Goal: Information Seeking & Learning: Check status

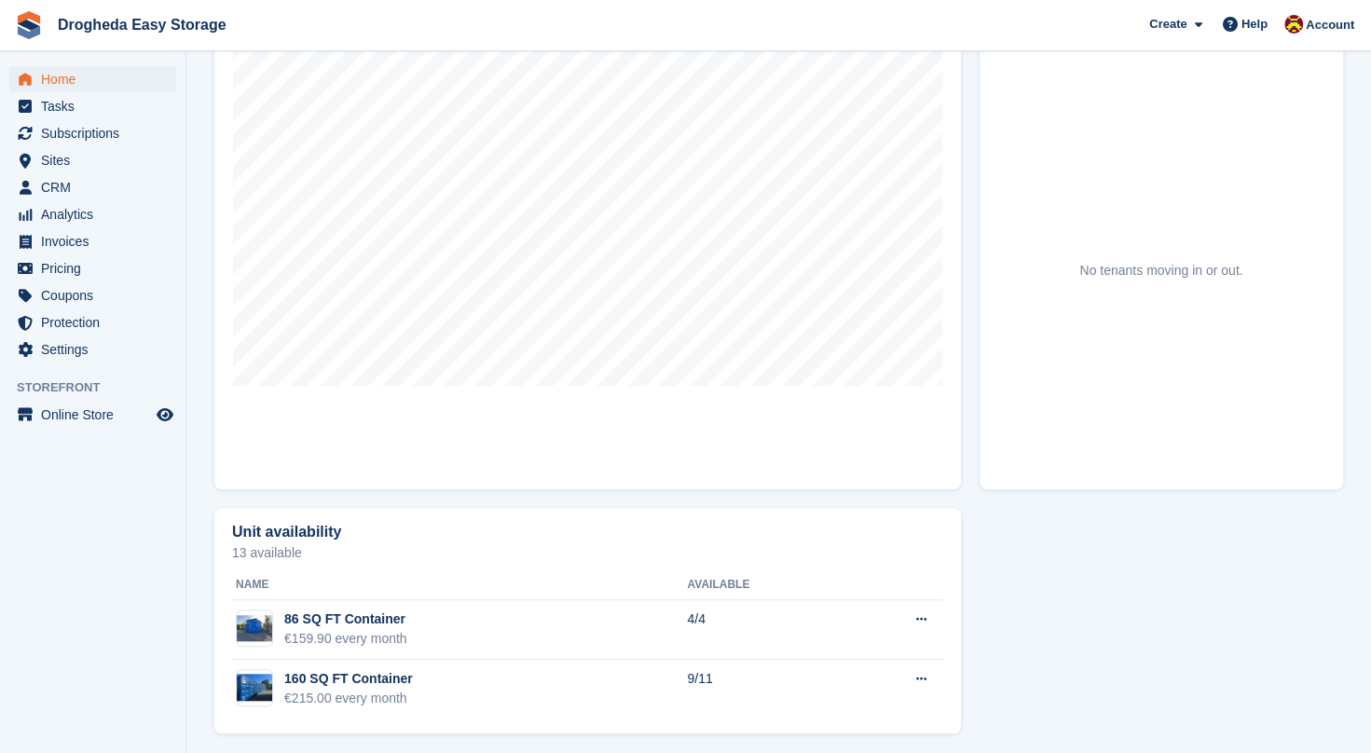
scroll to position [208, 0]
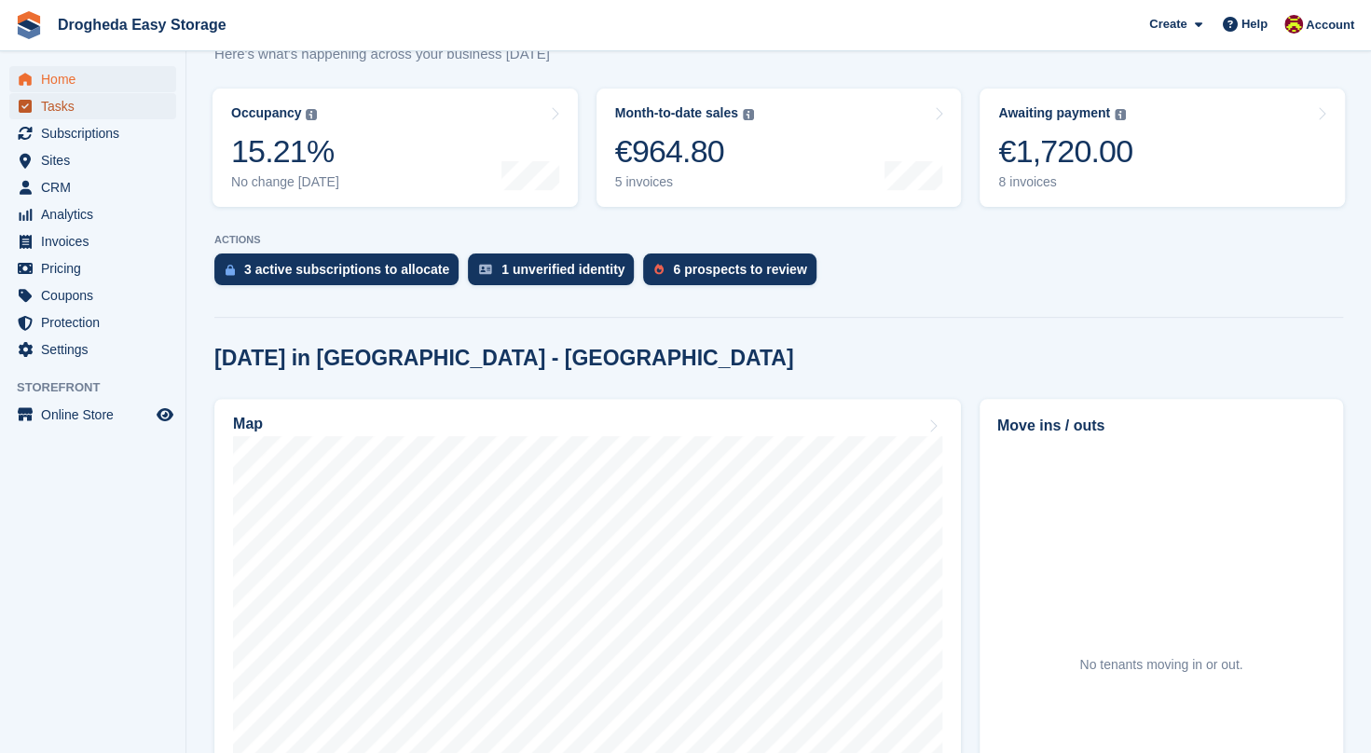
click at [53, 106] on span "Tasks" at bounding box center [97, 106] width 112 height 26
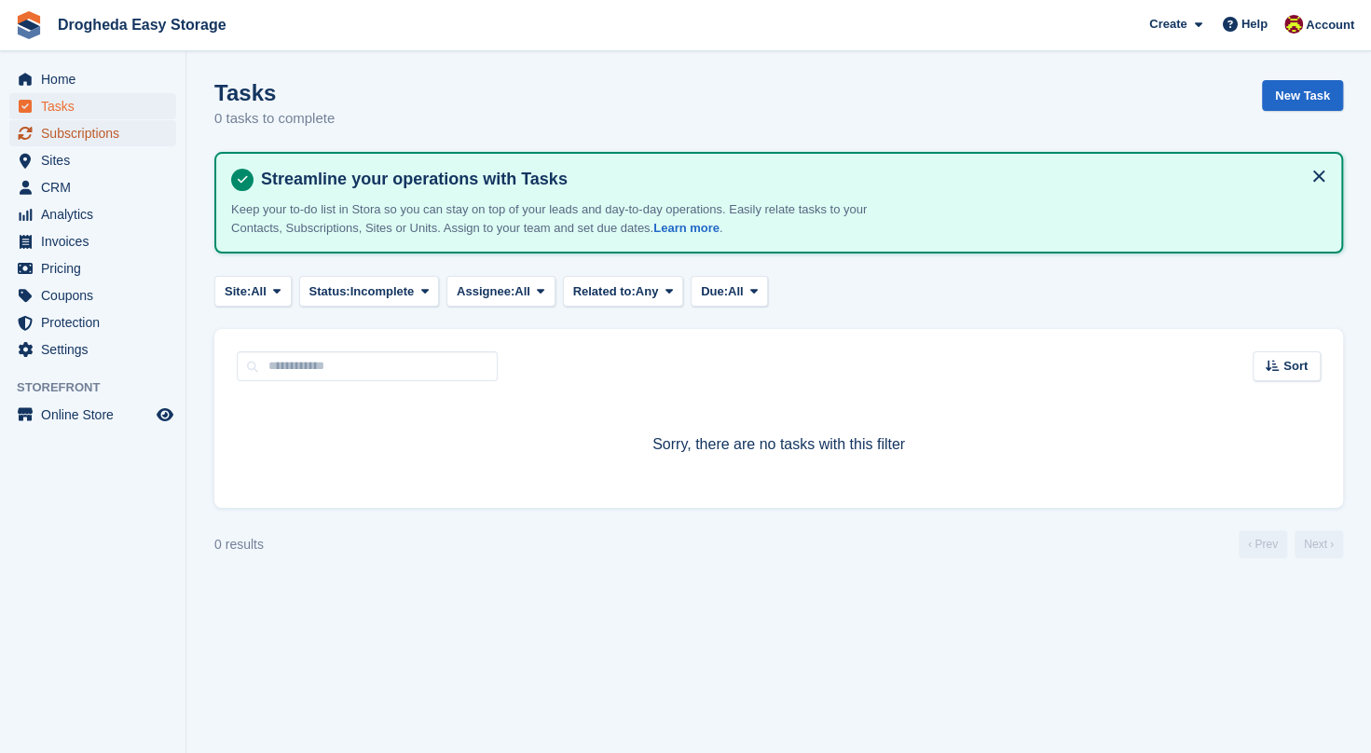
click at [60, 144] on span "Subscriptions" at bounding box center [97, 133] width 112 height 26
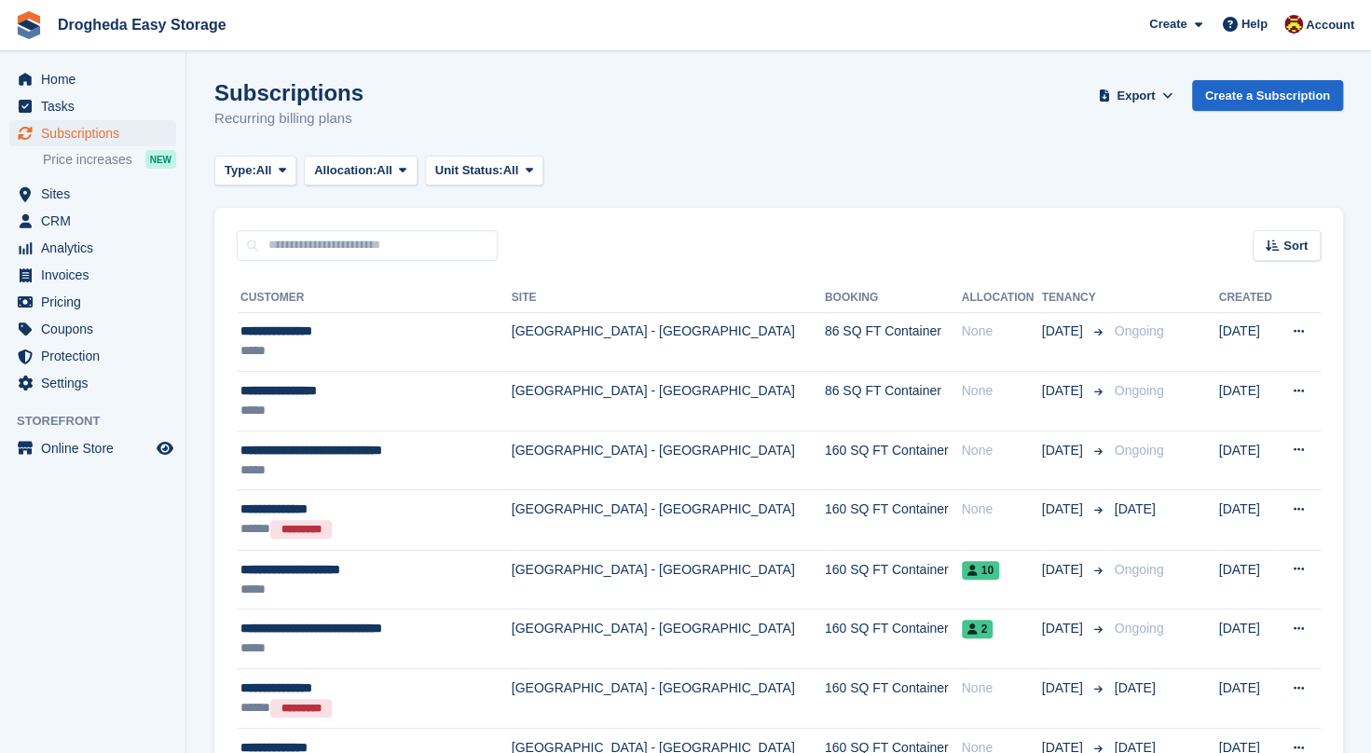
scroll to position [76, 0]
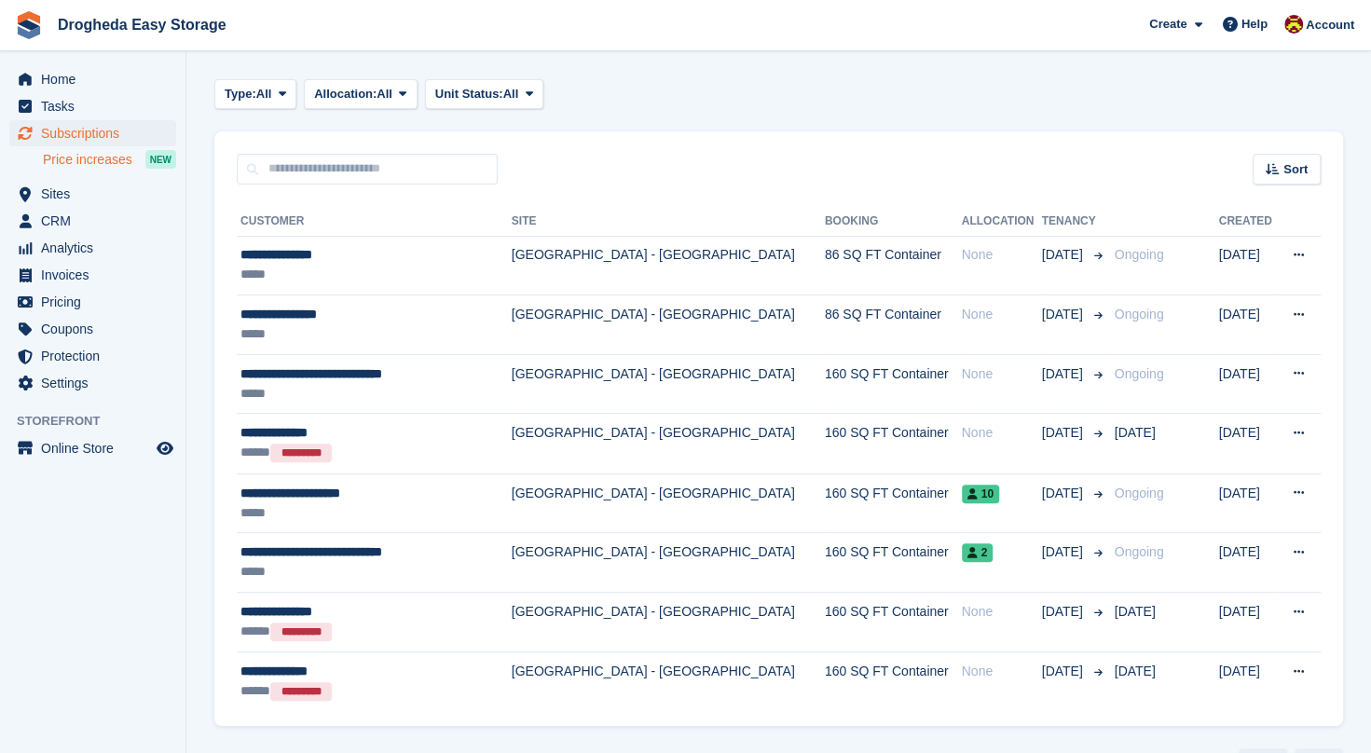
click at [84, 162] on span "Price increases" at bounding box center [87, 160] width 89 height 18
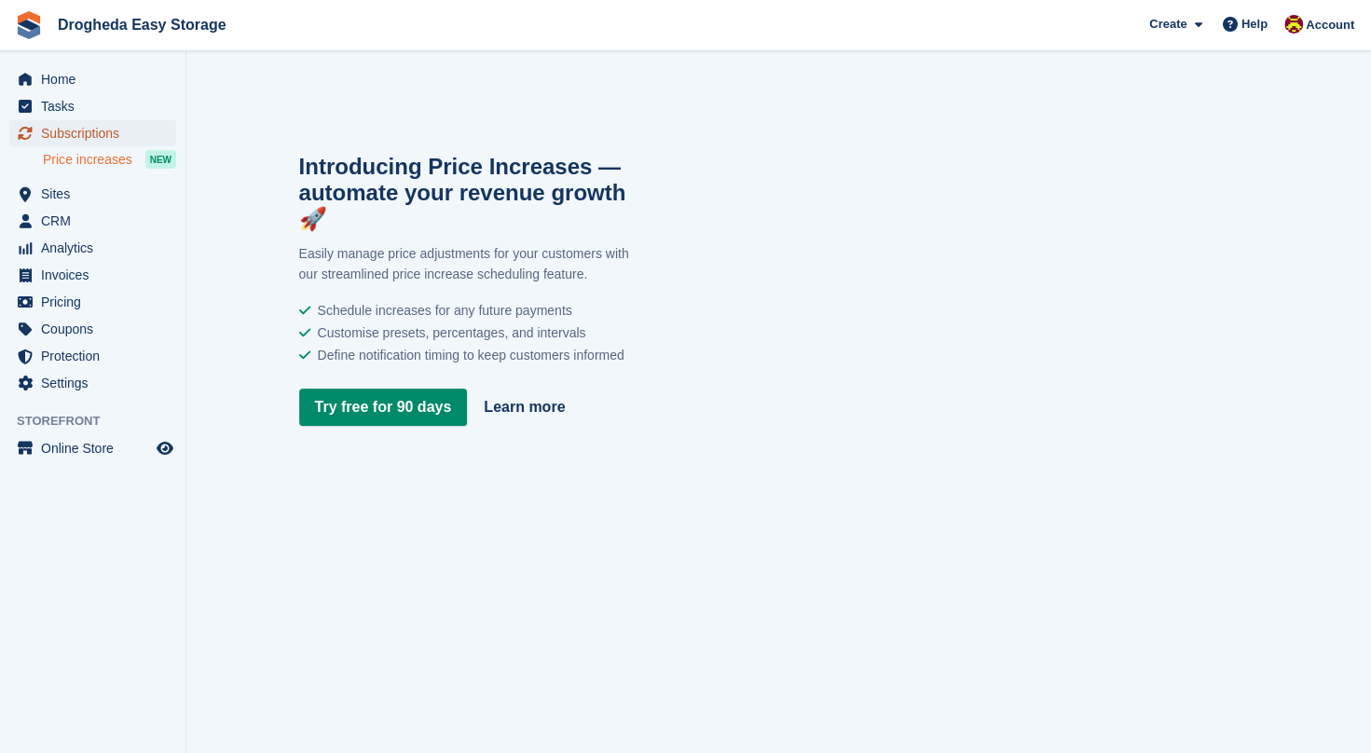
click at [78, 129] on span "Subscriptions" at bounding box center [97, 133] width 112 height 26
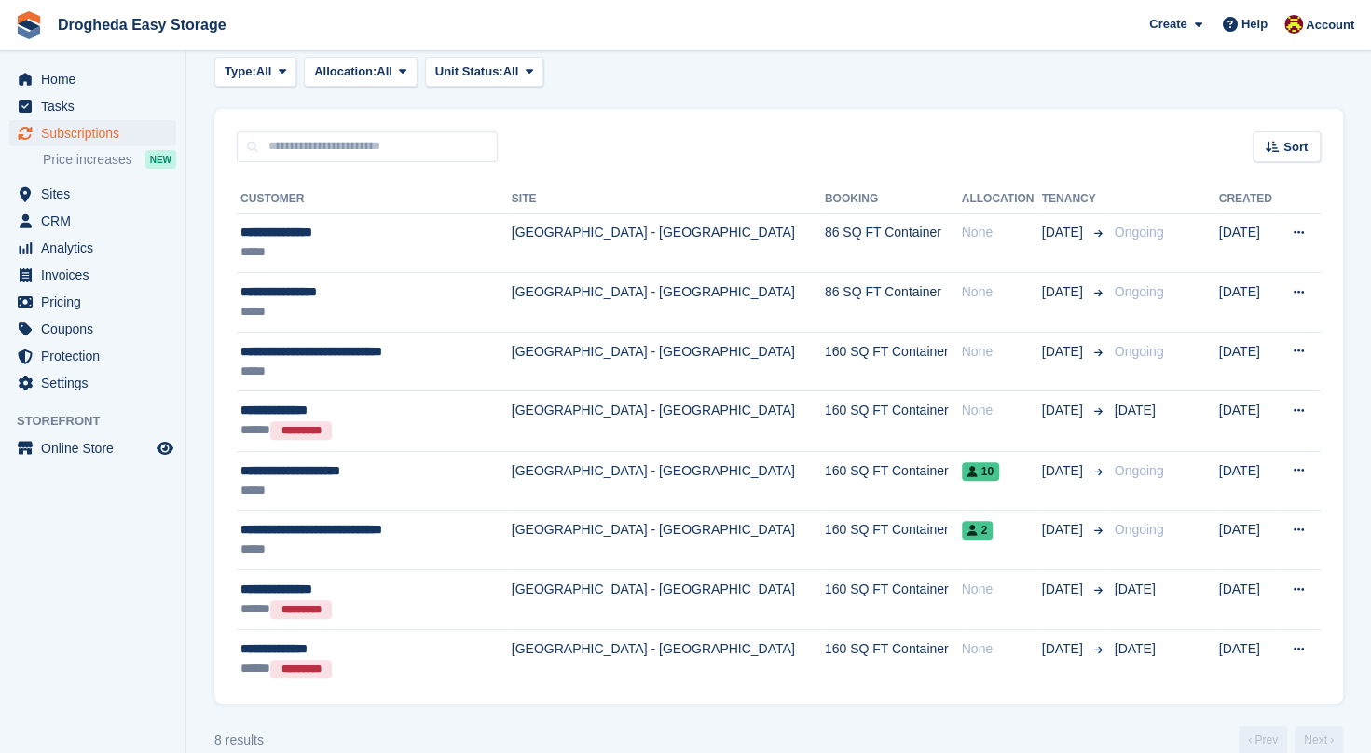
scroll to position [99, 0]
click at [41, 194] on span "Sites" at bounding box center [97, 194] width 112 height 26
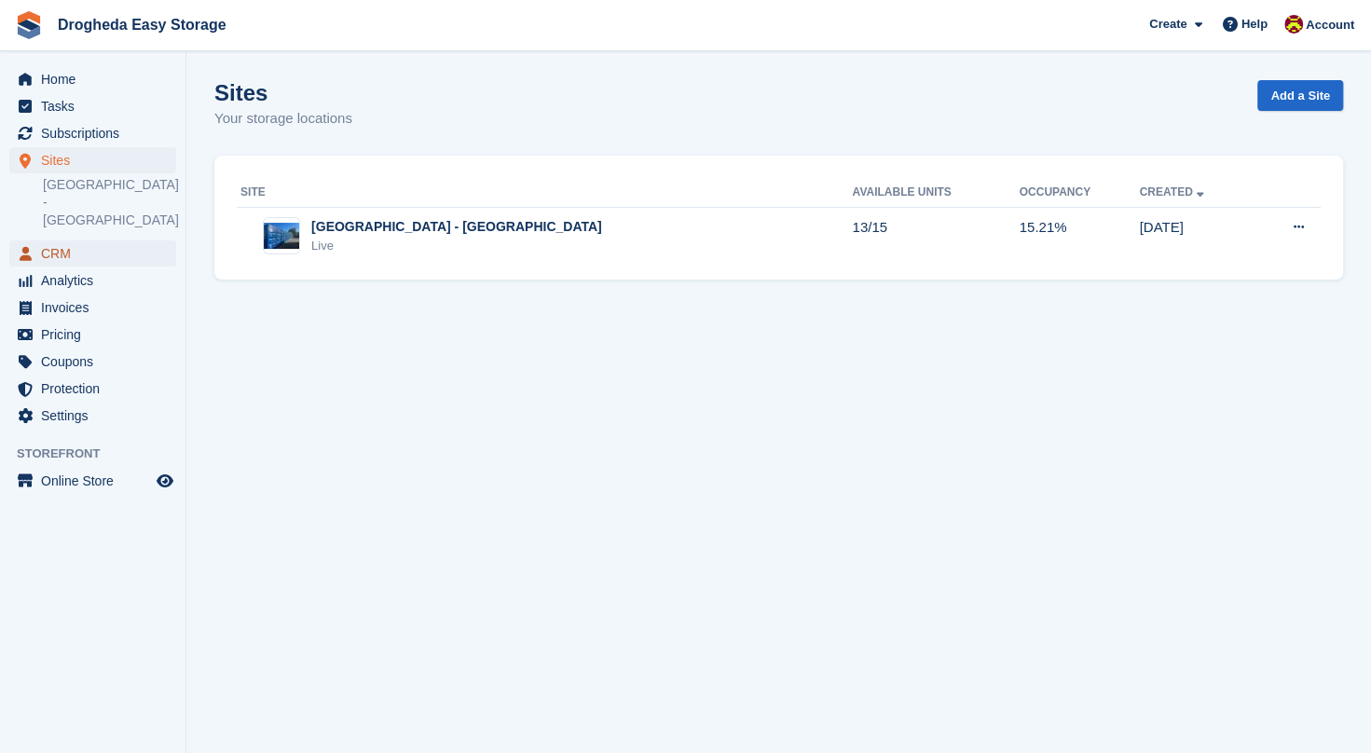
click at [63, 240] on span "CRM" at bounding box center [97, 253] width 112 height 26
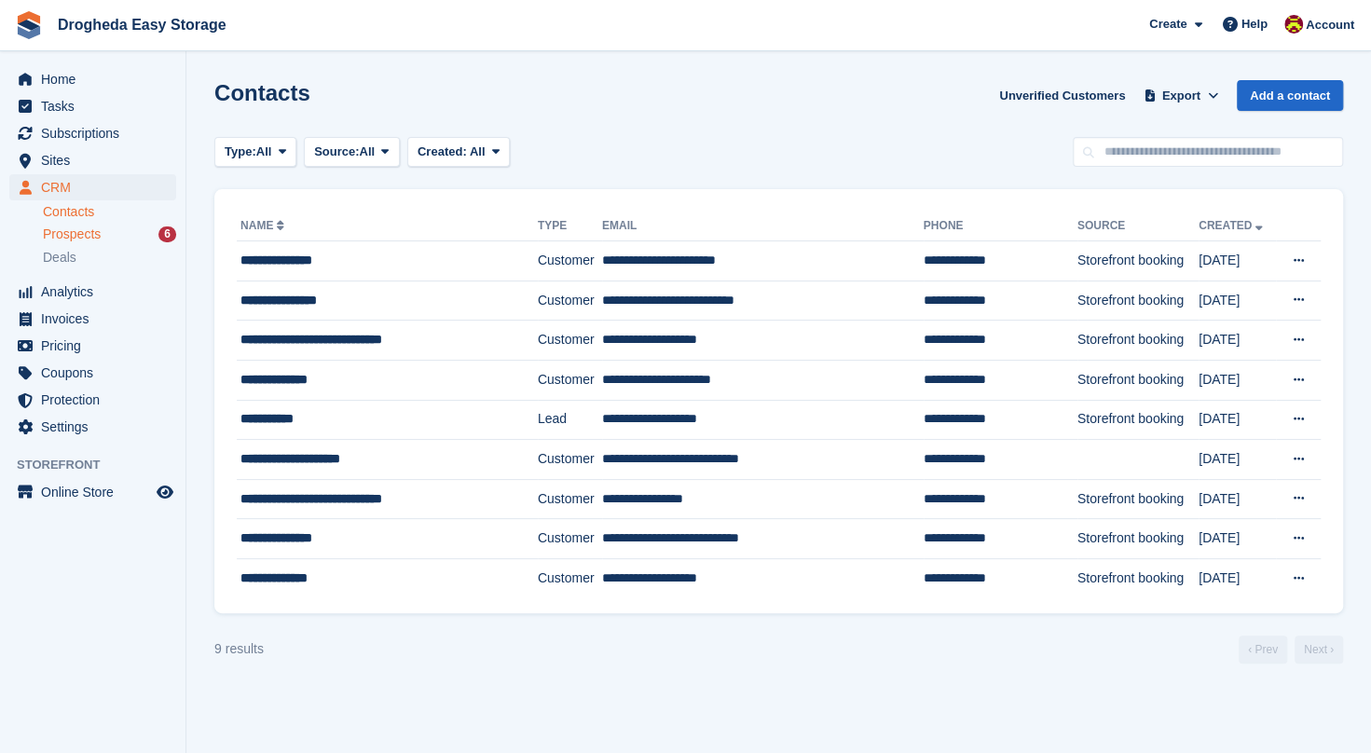
click at [89, 237] on span "Prospects" at bounding box center [72, 235] width 58 height 18
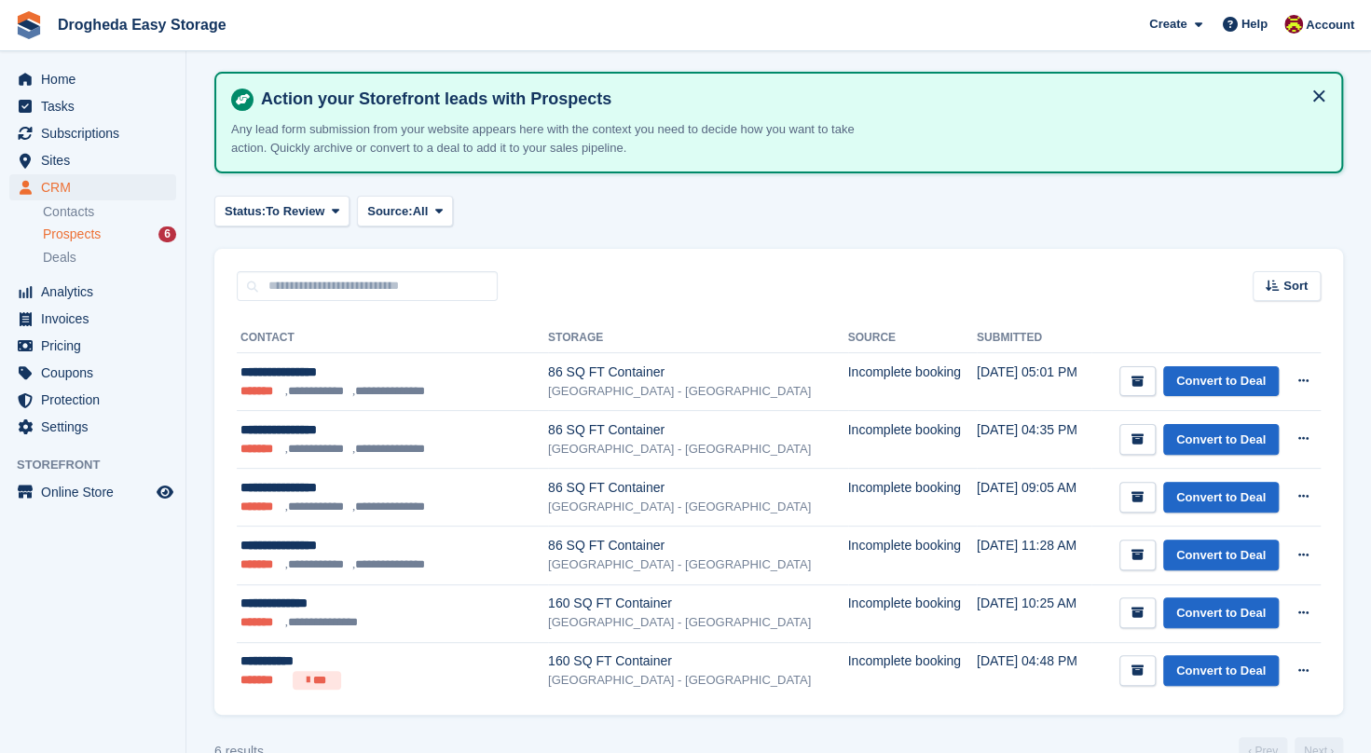
scroll to position [103, 0]
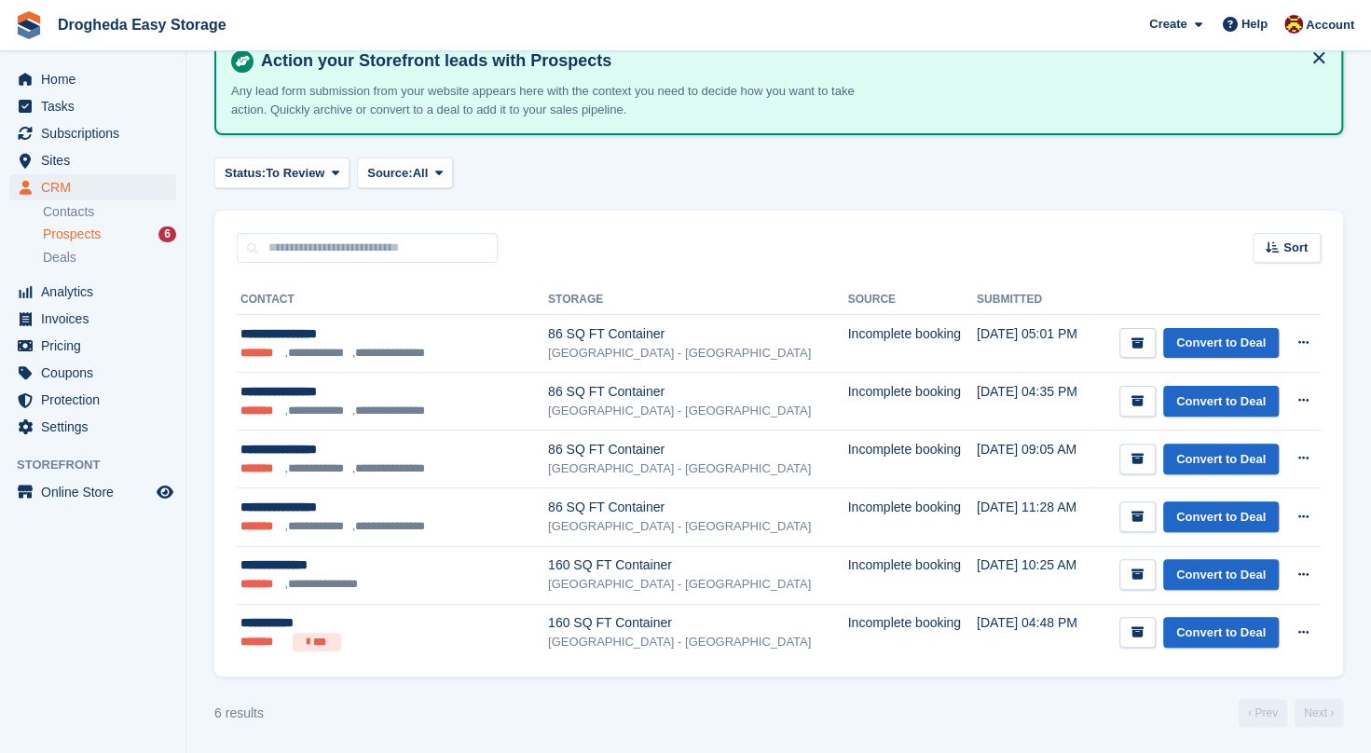
click at [69, 268] on ul "Contacts Prospects 6 Deals" at bounding box center [114, 235] width 143 height 68
click at [60, 255] on span "Deals" at bounding box center [60, 258] width 34 height 18
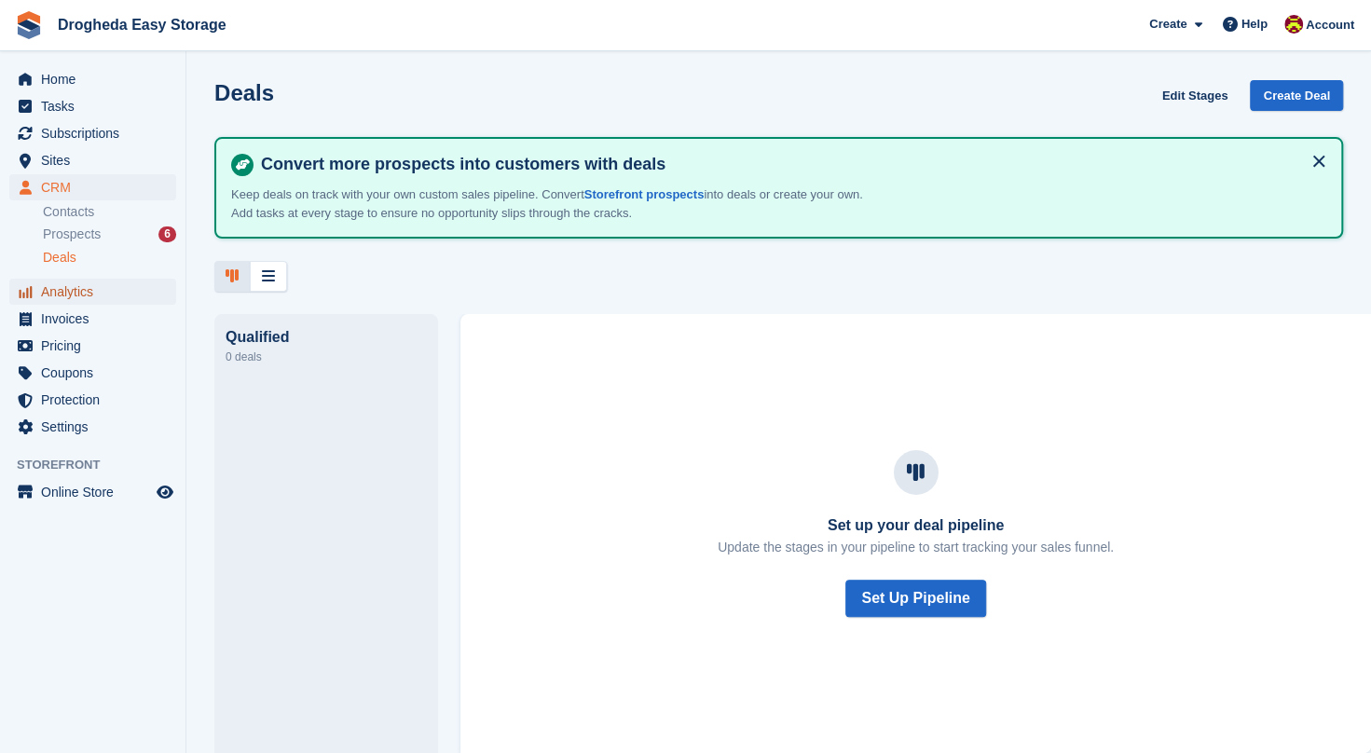
drag, startPoint x: 1384, startPoint y: 159, endPoint x: 86, endPoint y: 283, distance: 1304.2
click at [86, 283] on span "Analytics" at bounding box center [97, 292] width 112 height 26
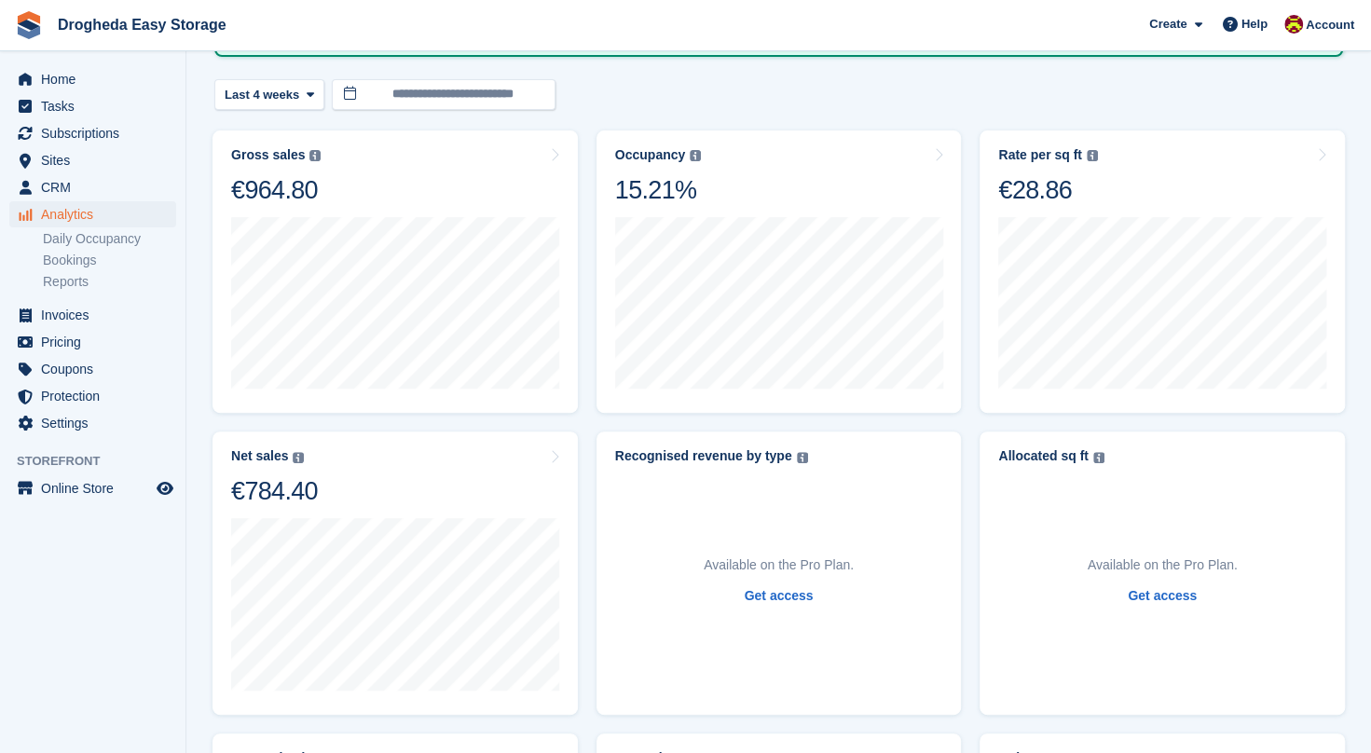
scroll to position [129, 0]
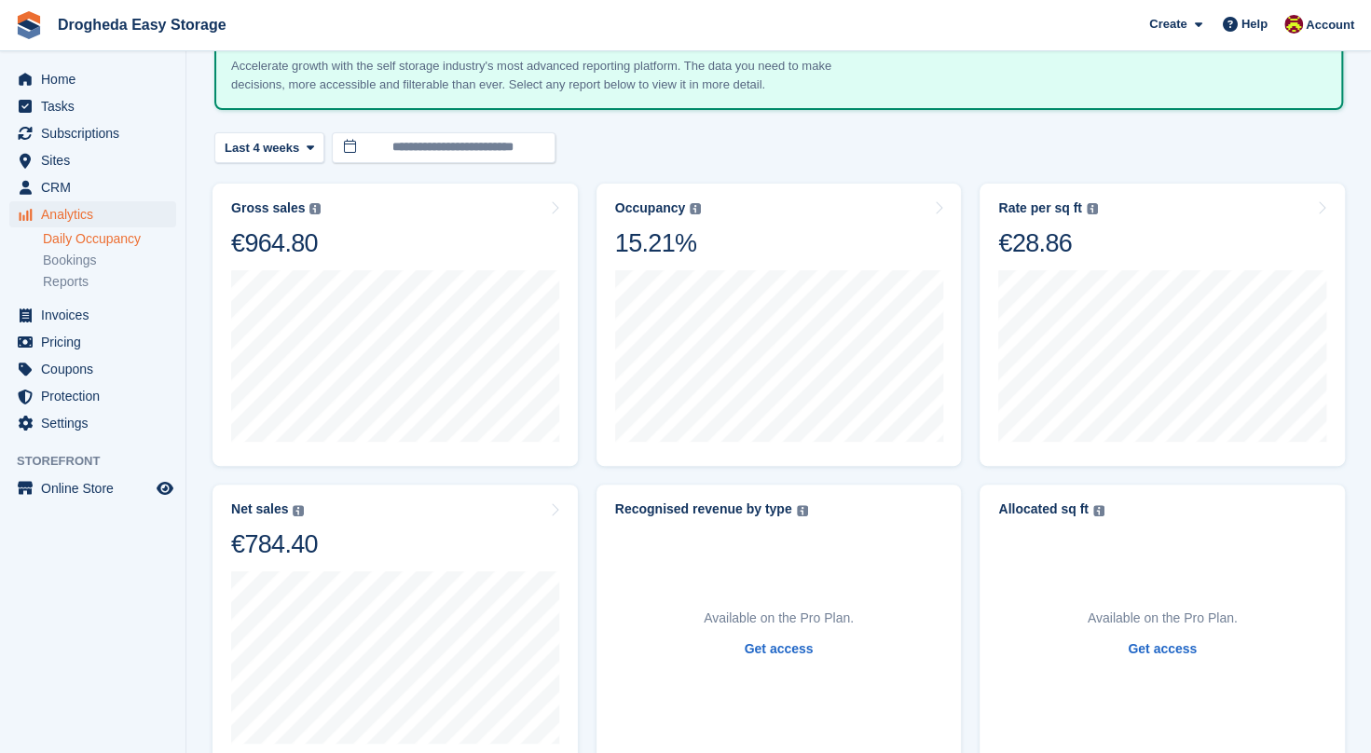
click at [97, 232] on link "Daily Occupancy" at bounding box center [109, 239] width 133 height 18
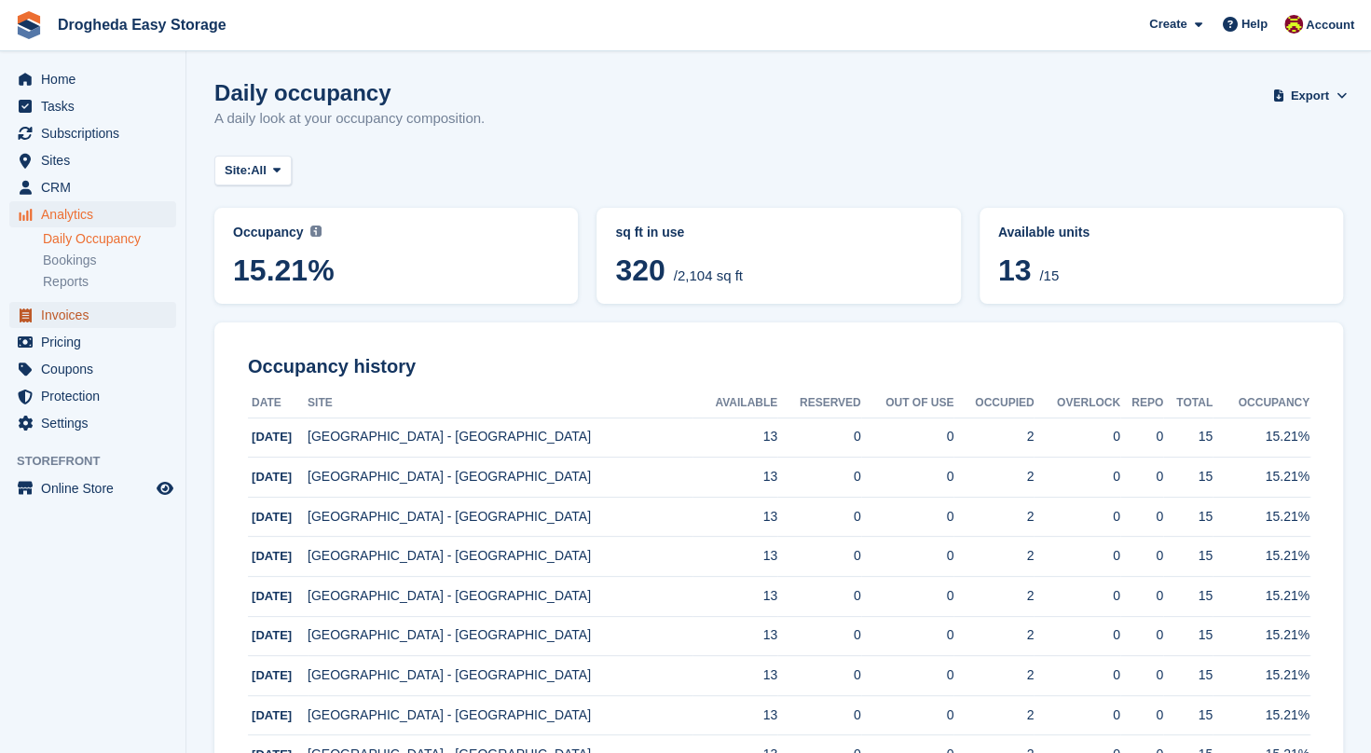
click at [79, 314] on span "Invoices" at bounding box center [97, 315] width 112 height 26
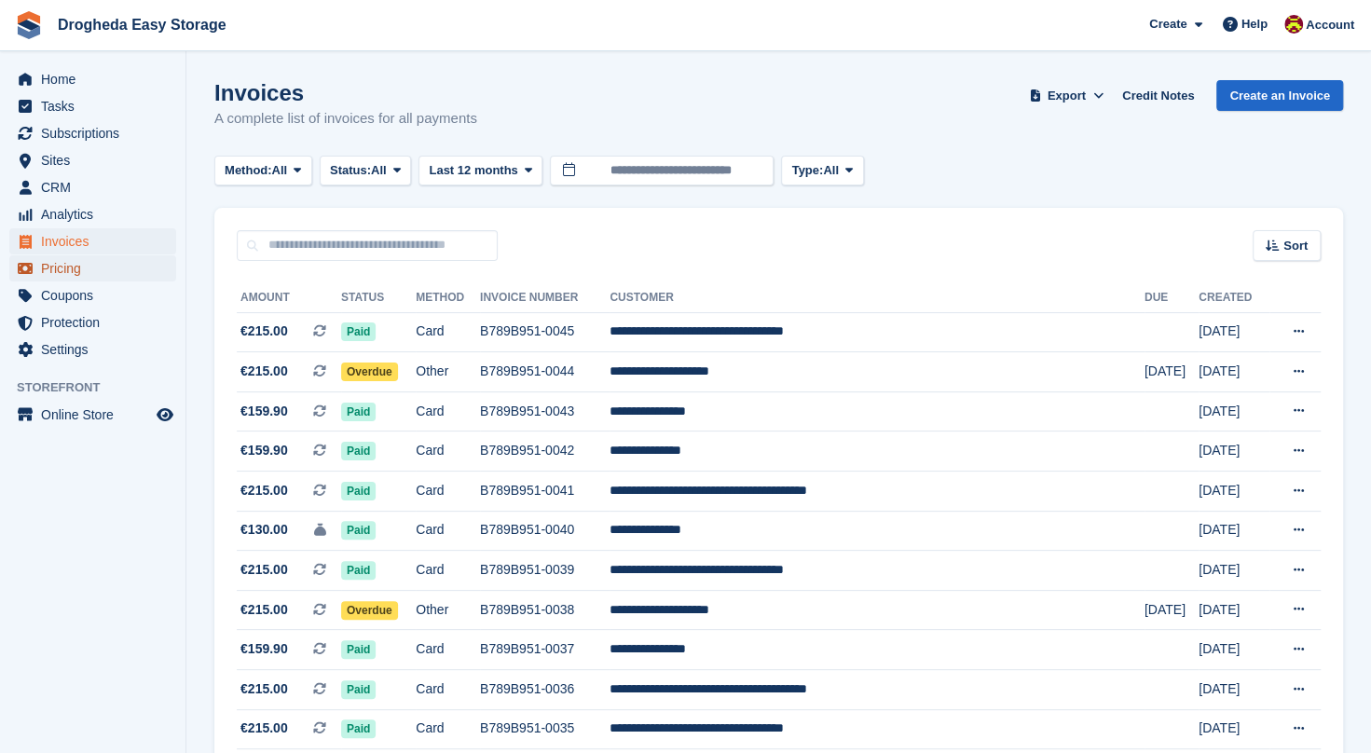
click at [56, 274] on span "Pricing" at bounding box center [97, 268] width 112 height 26
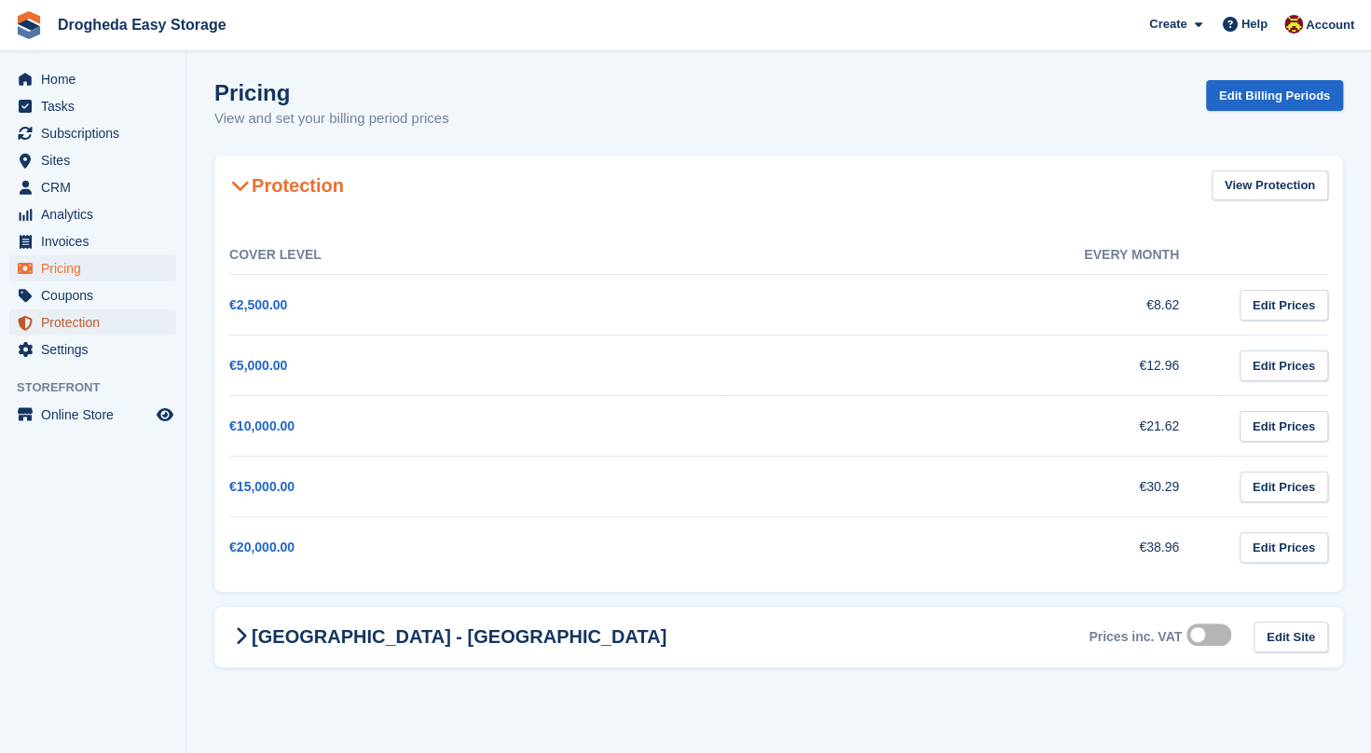
click at [74, 309] on span "Protection" at bounding box center [97, 322] width 112 height 26
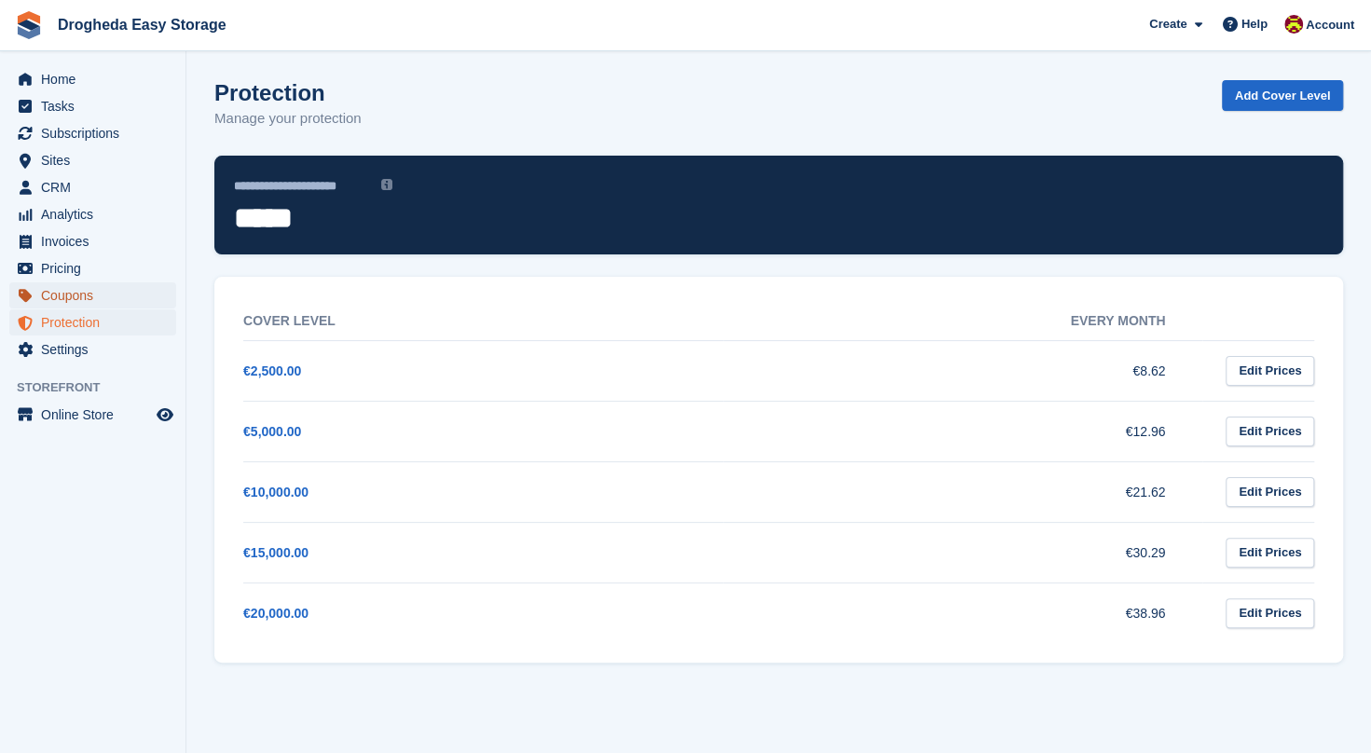
click at [66, 296] on span "Coupons" at bounding box center [97, 295] width 112 height 26
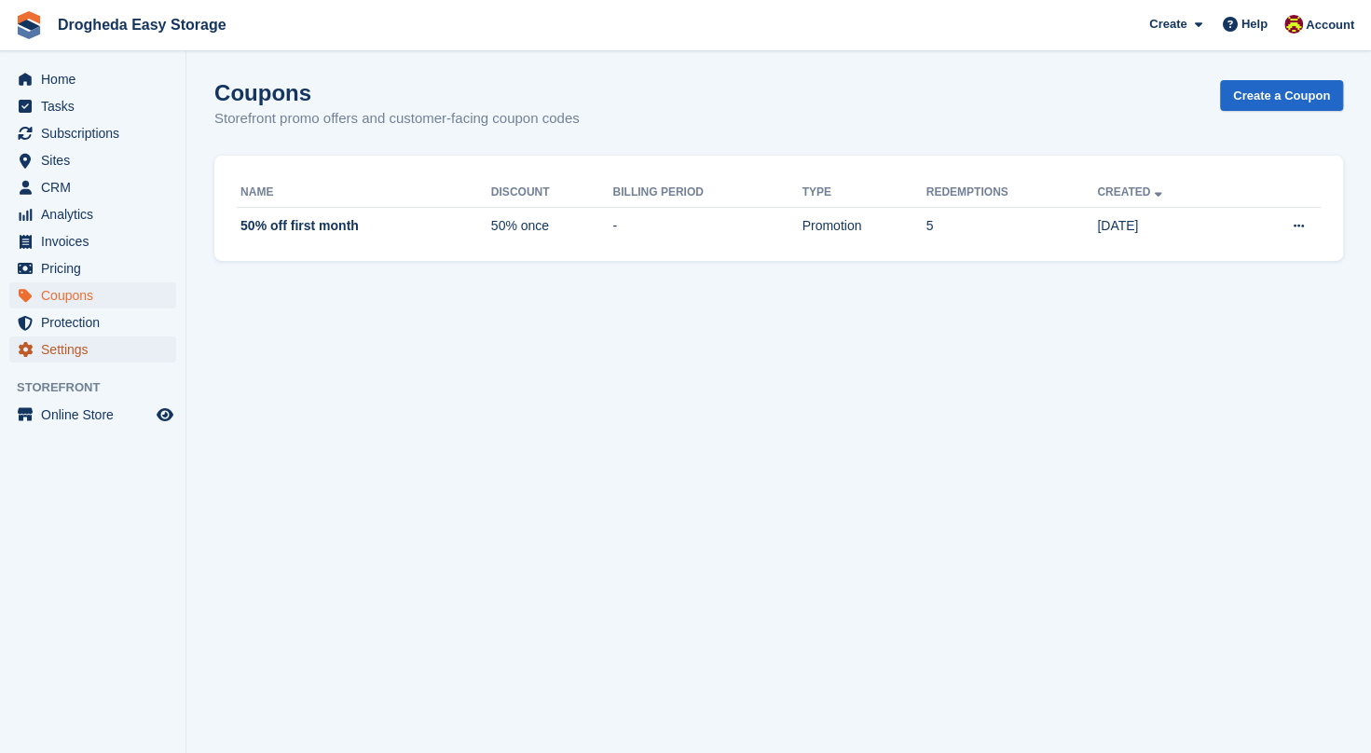
click at [69, 342] on span "Settings" at bounding box center [97, 349] width 112 height 26
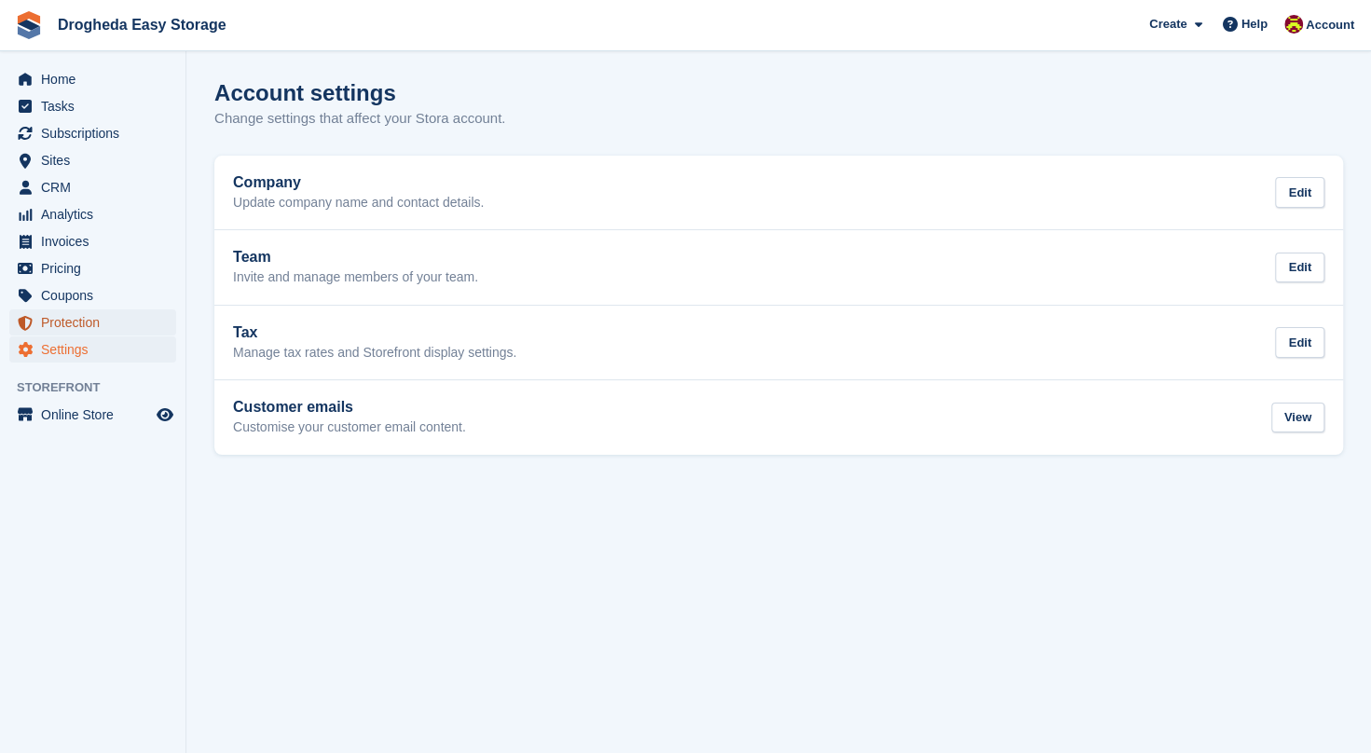
click at [70, 328] on span "Protection" at bounding box center [97, 322] width 112 height 26
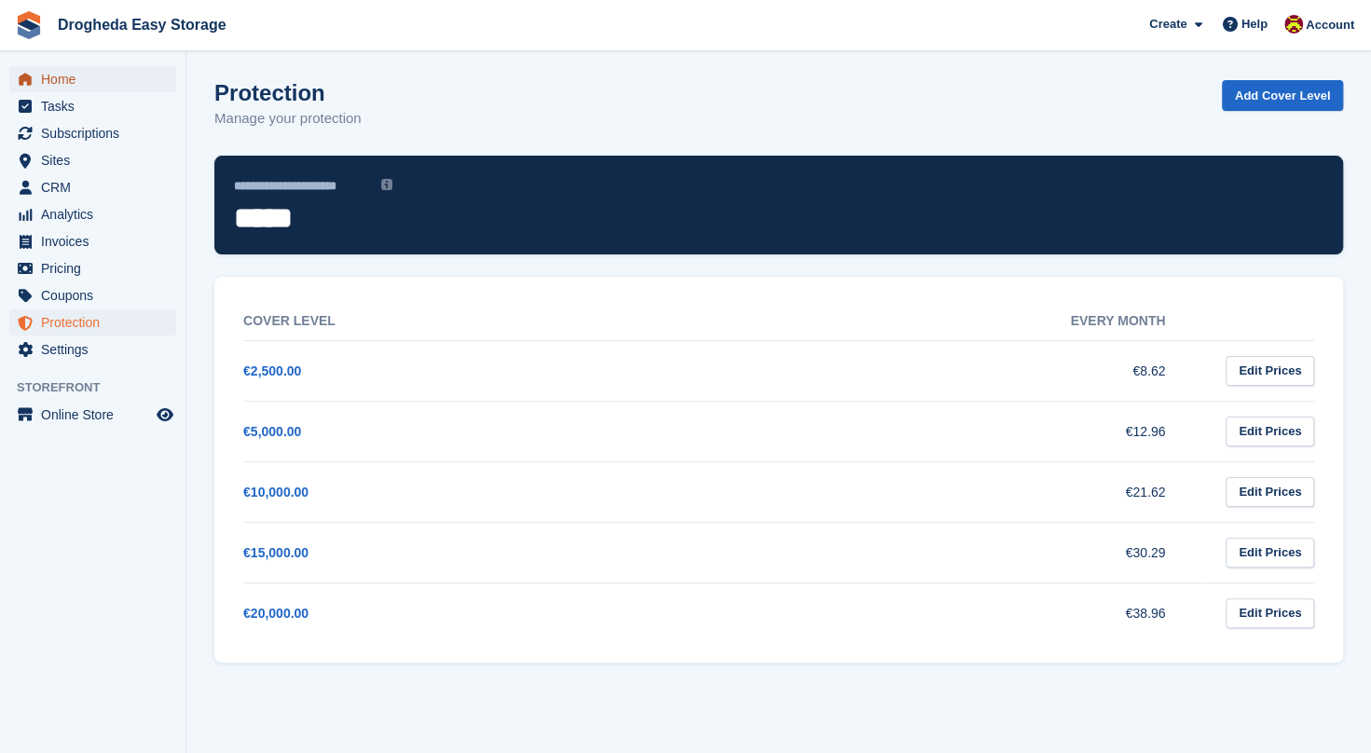
click at [55, 88] on span "Home" at bounding box center [97, 79] width 112 height 26
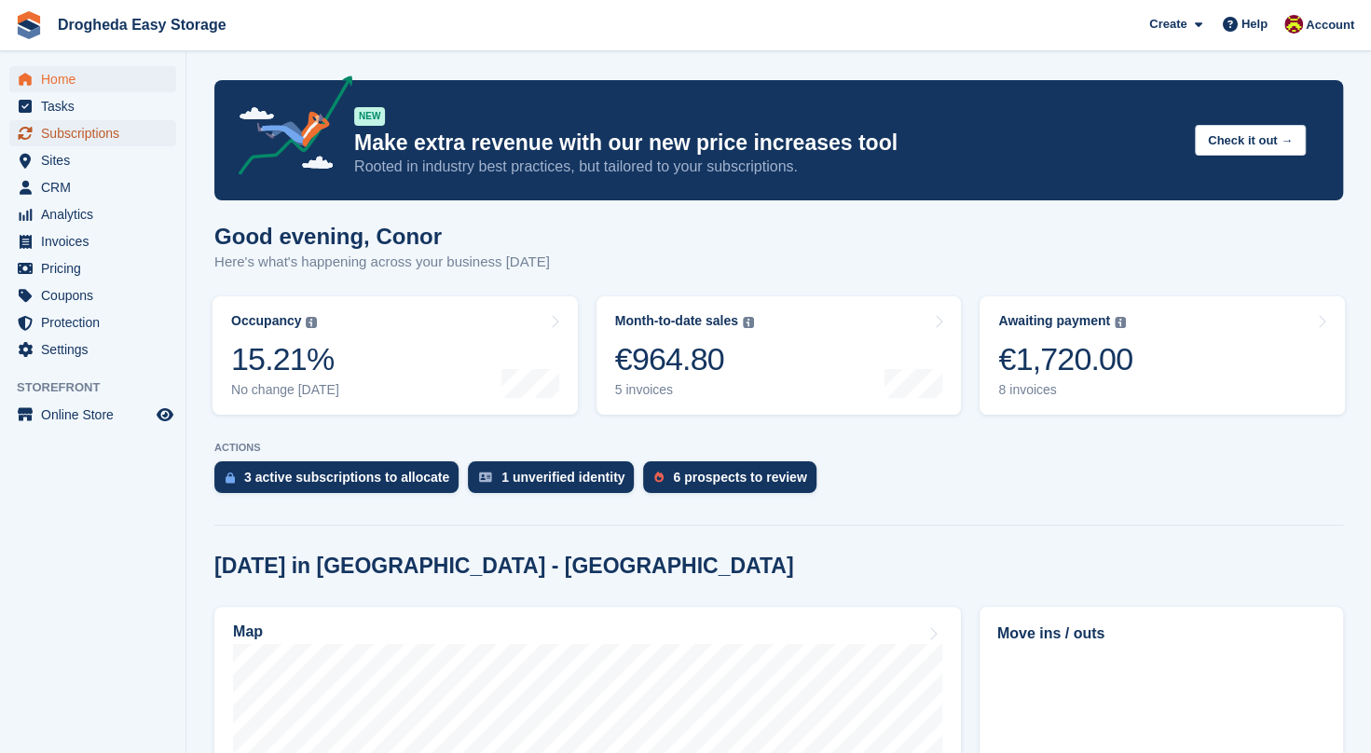
click at [61, 132] on span "Subscriptions" at bounding box center [97, 133] width 112 height 26
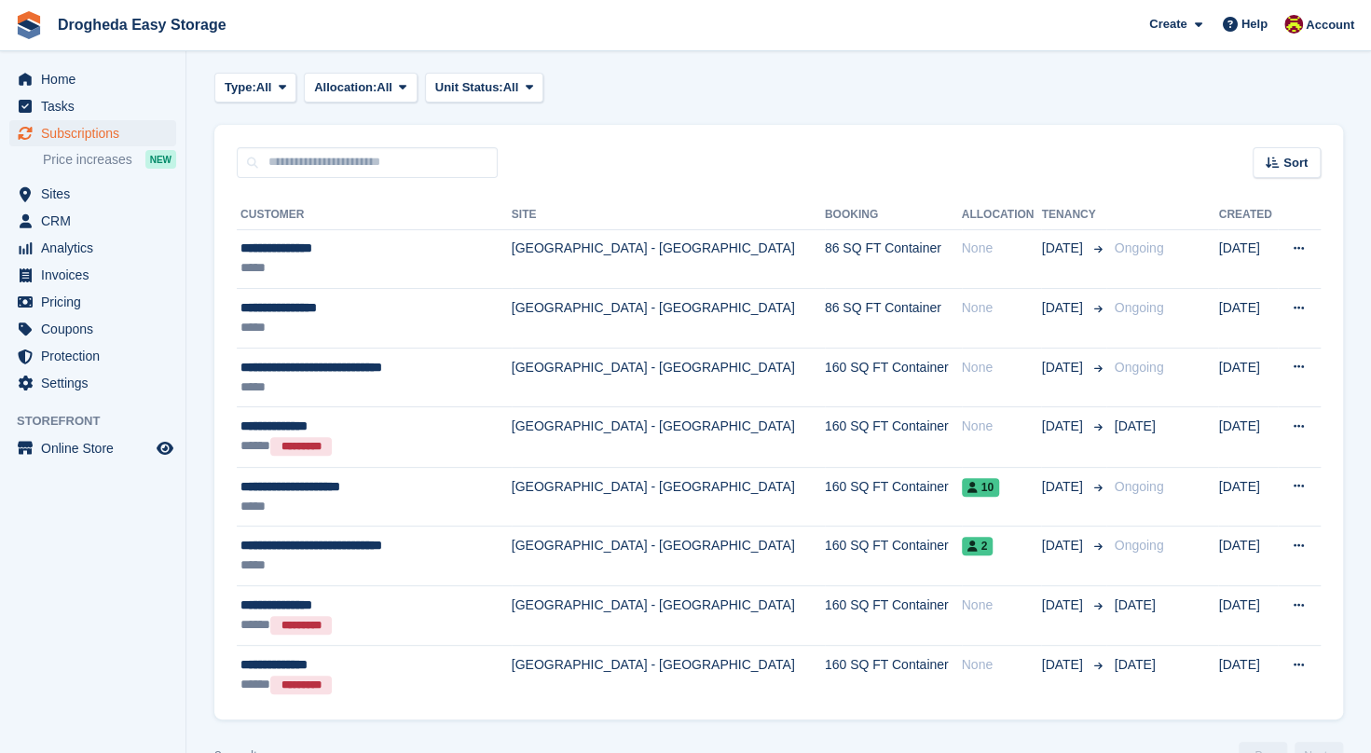
scroll to position [88, 0]
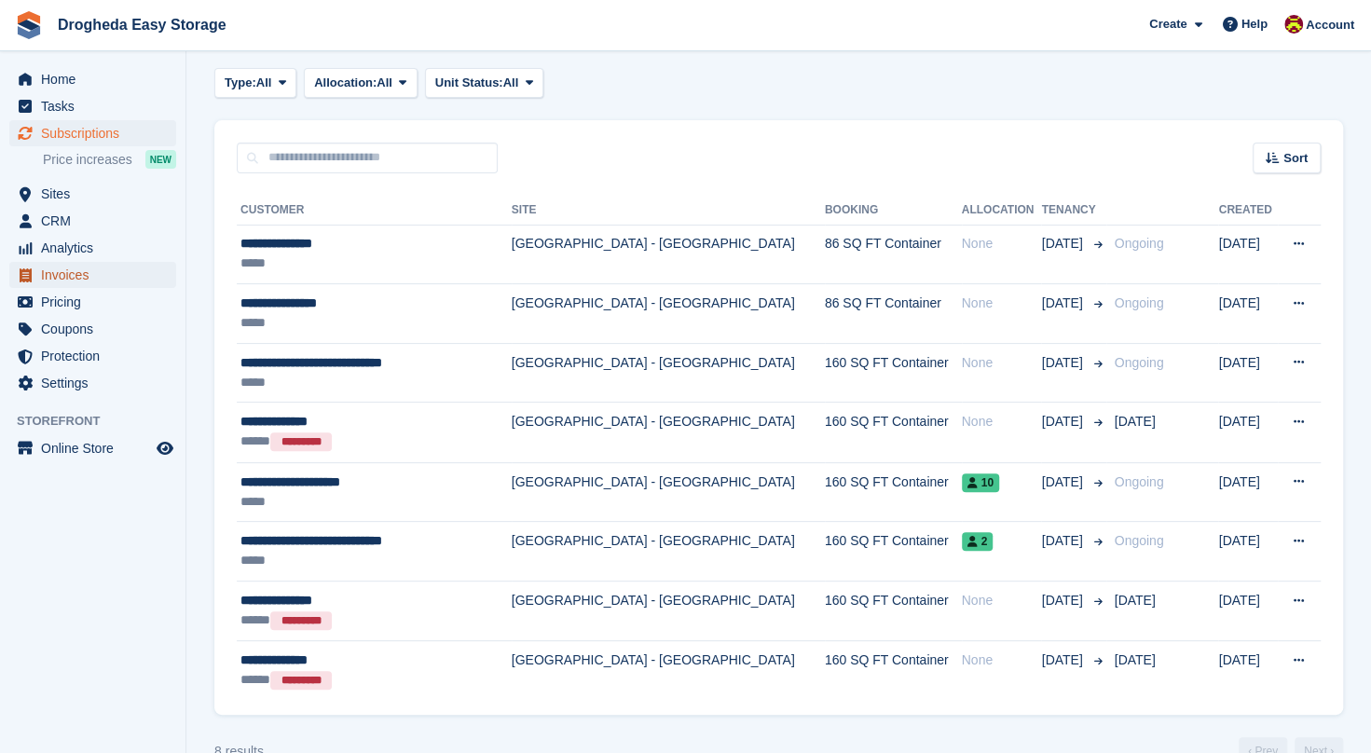
click at [75, 280] on span "Invoices" at bounding box center [97, 275] width 112 height 26
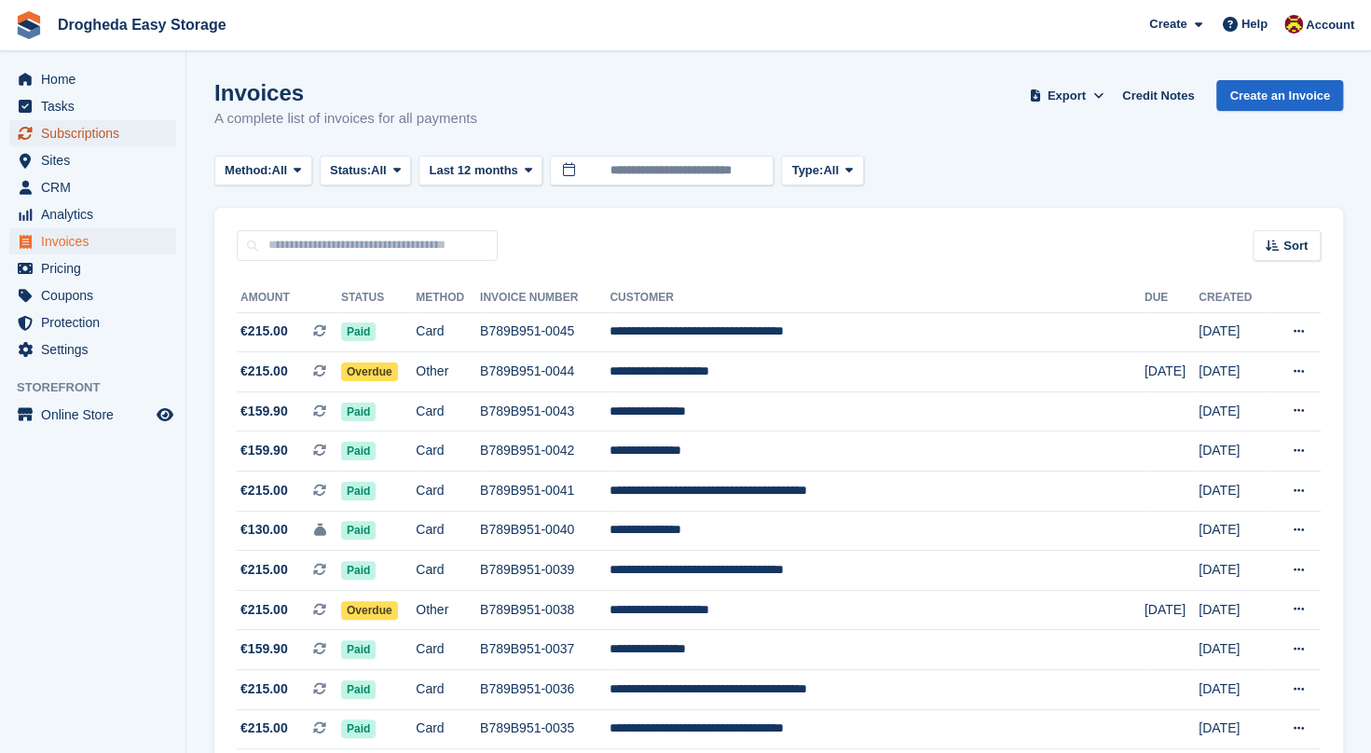
click at [91, 125] on span "Subscriptions" at bounding box center [97, 133] width 112 height 26
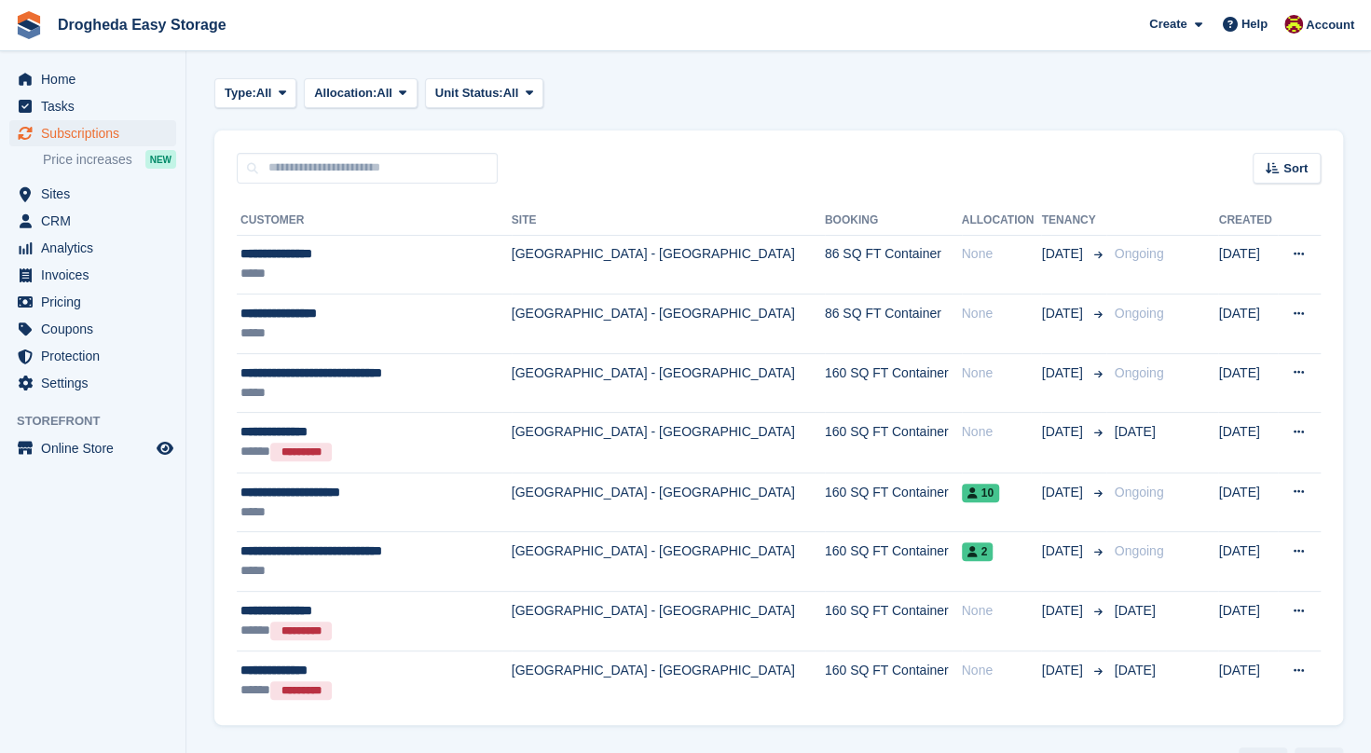
scroll to position [58, 0]
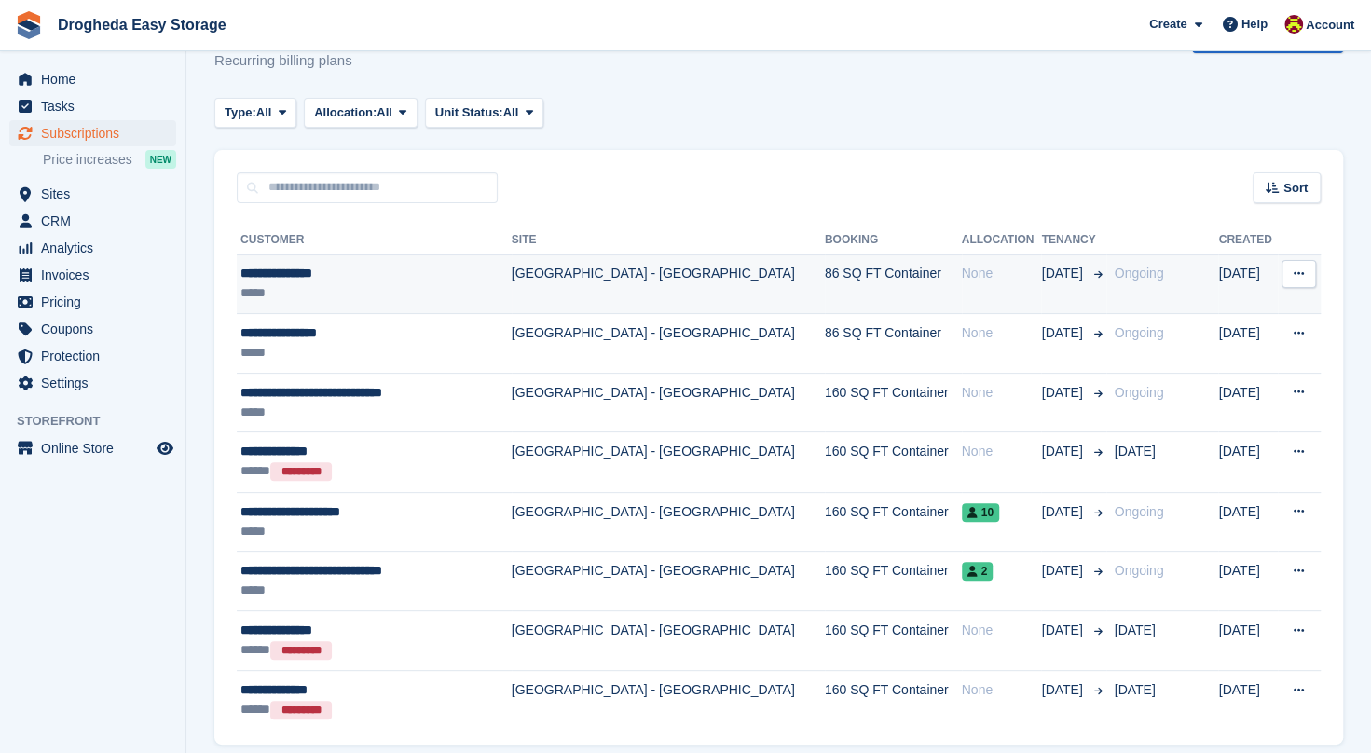
click at [390, 274] on div "**********" at bounding box center [362, 274] width 245 height 20
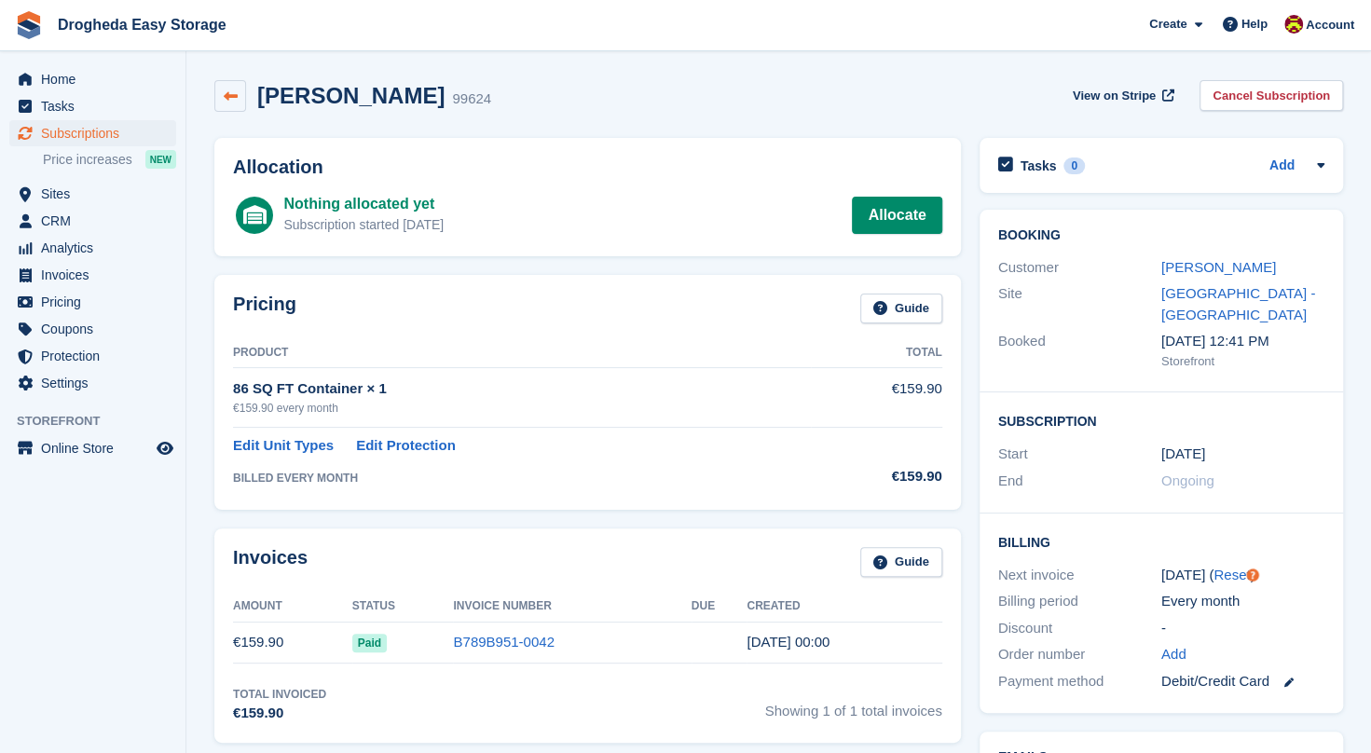
click at [224, 99] on icon at bounding box center [231, 96] width 14 height 14
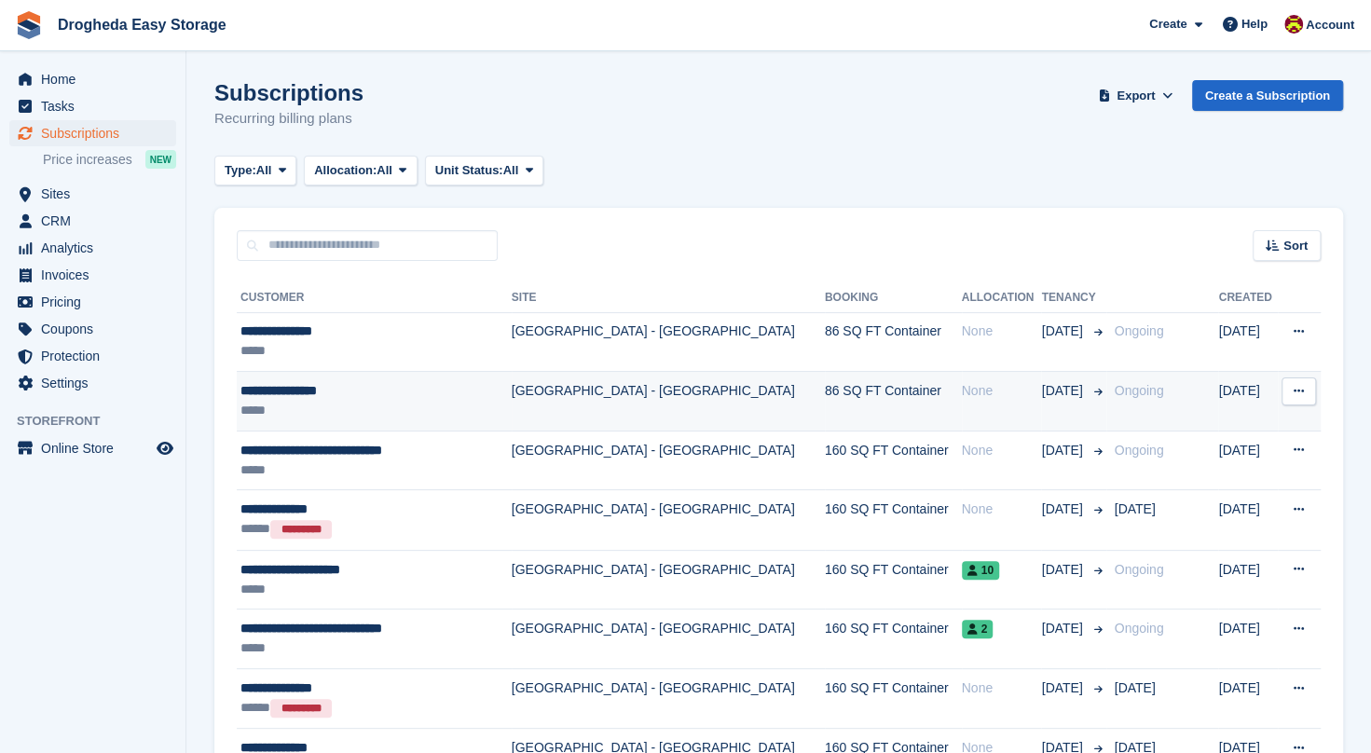
click at [319, 390] on div "**********" at bounding box center [362, 391] width 245 height 20
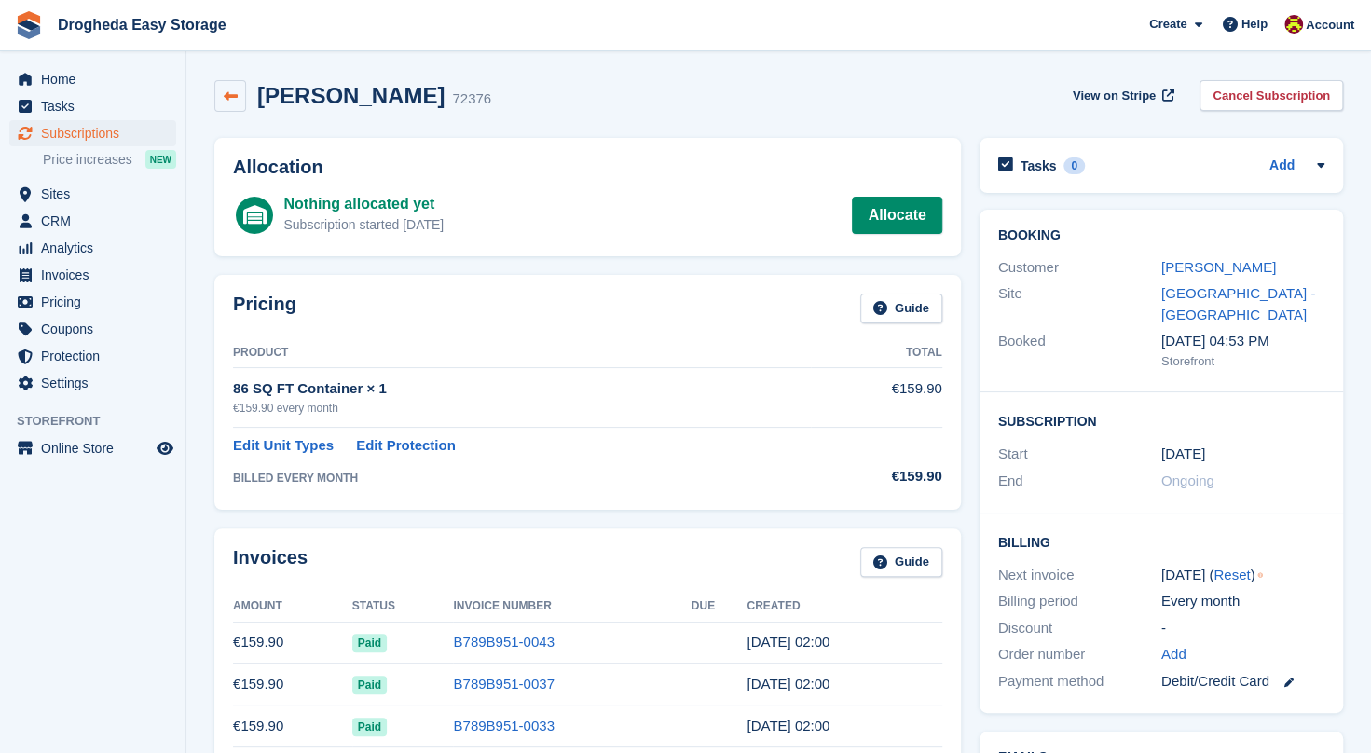
click at [228, 106] on link at bounding box center [230, 96] width 32 height 32
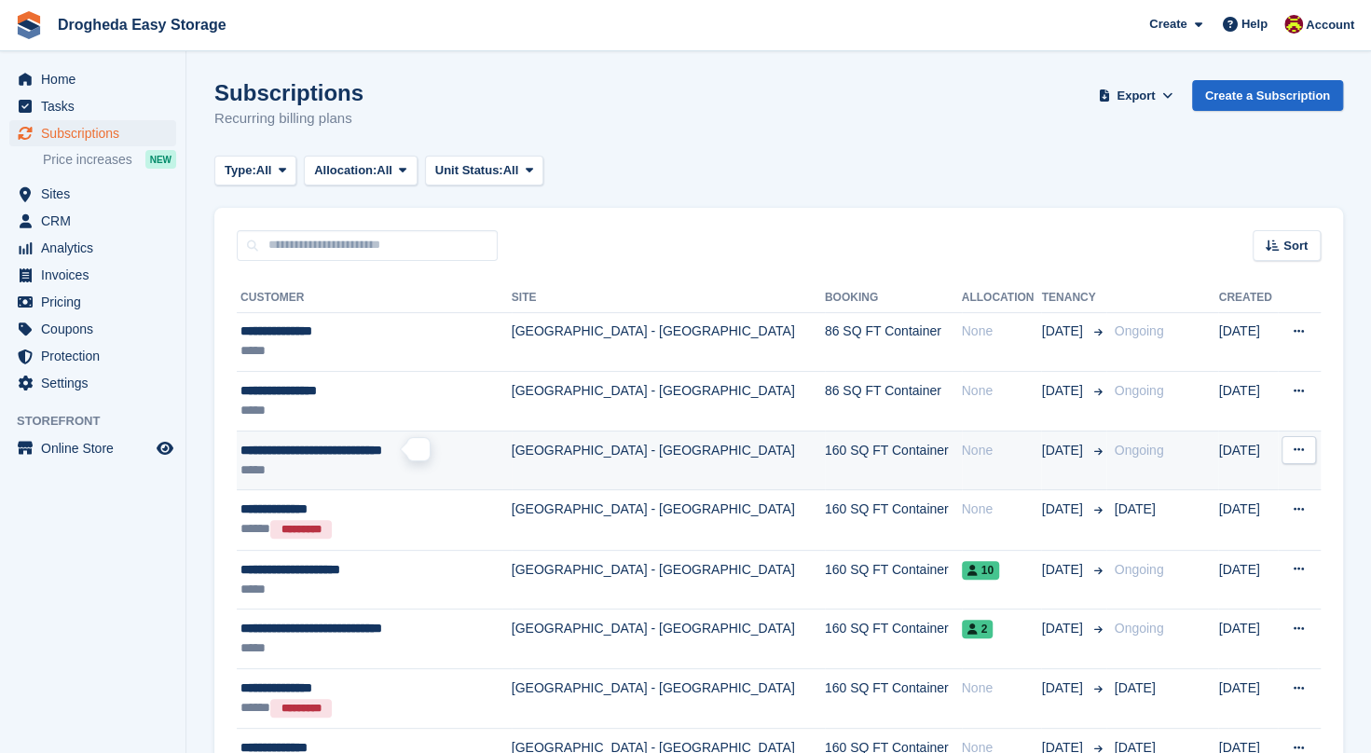
click at [377, 444] on span "**********" at bounding box center [311, 450] width 142 height 13
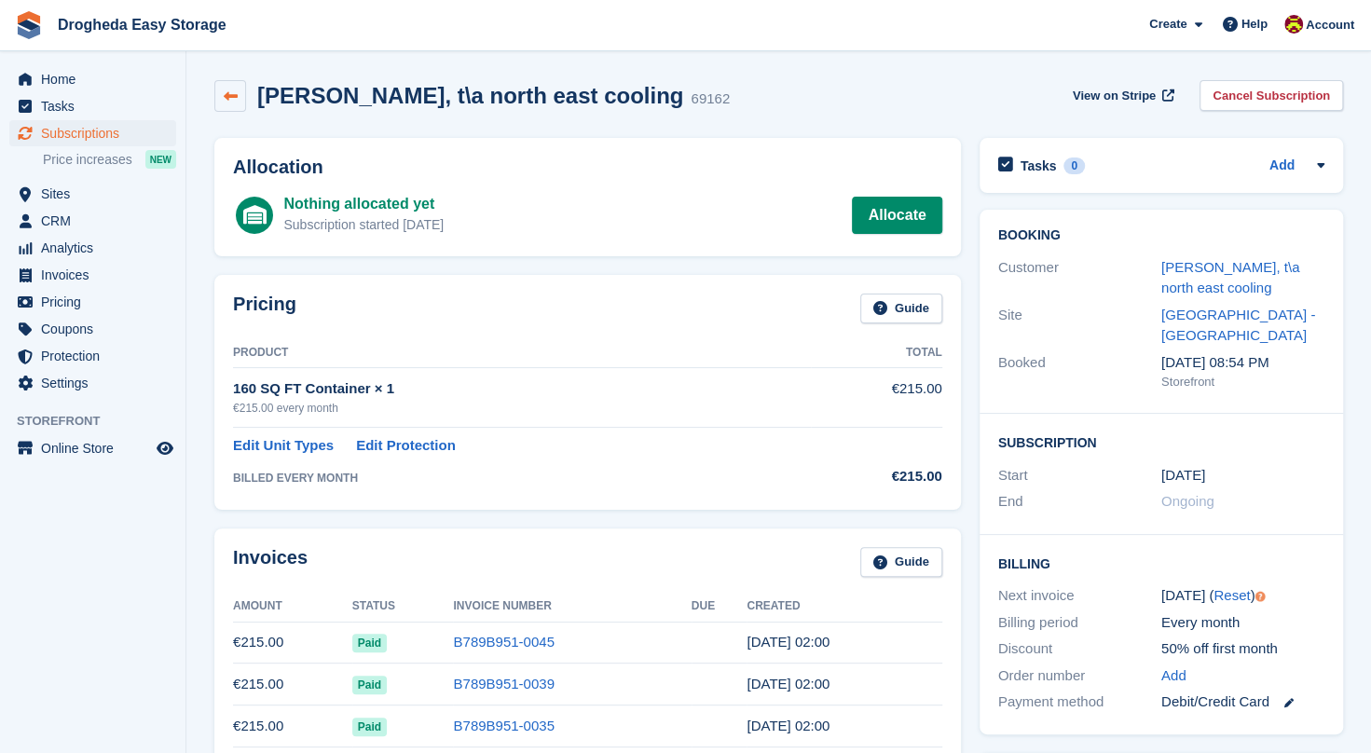
click at [231, 99] on icon at bounding box center [231, 96] width 14 height 14
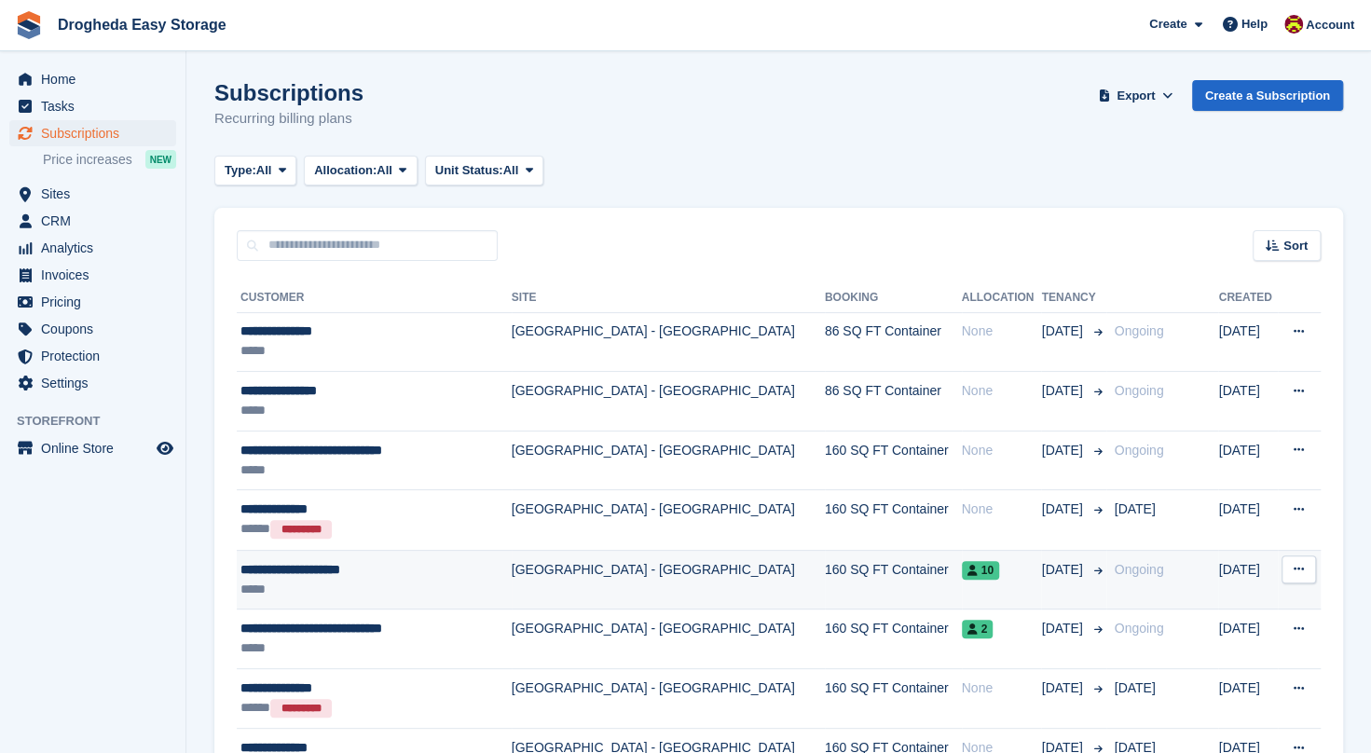
click at [391, 594] on div "*****" at bounding box center [362, 590] width 245 height 20
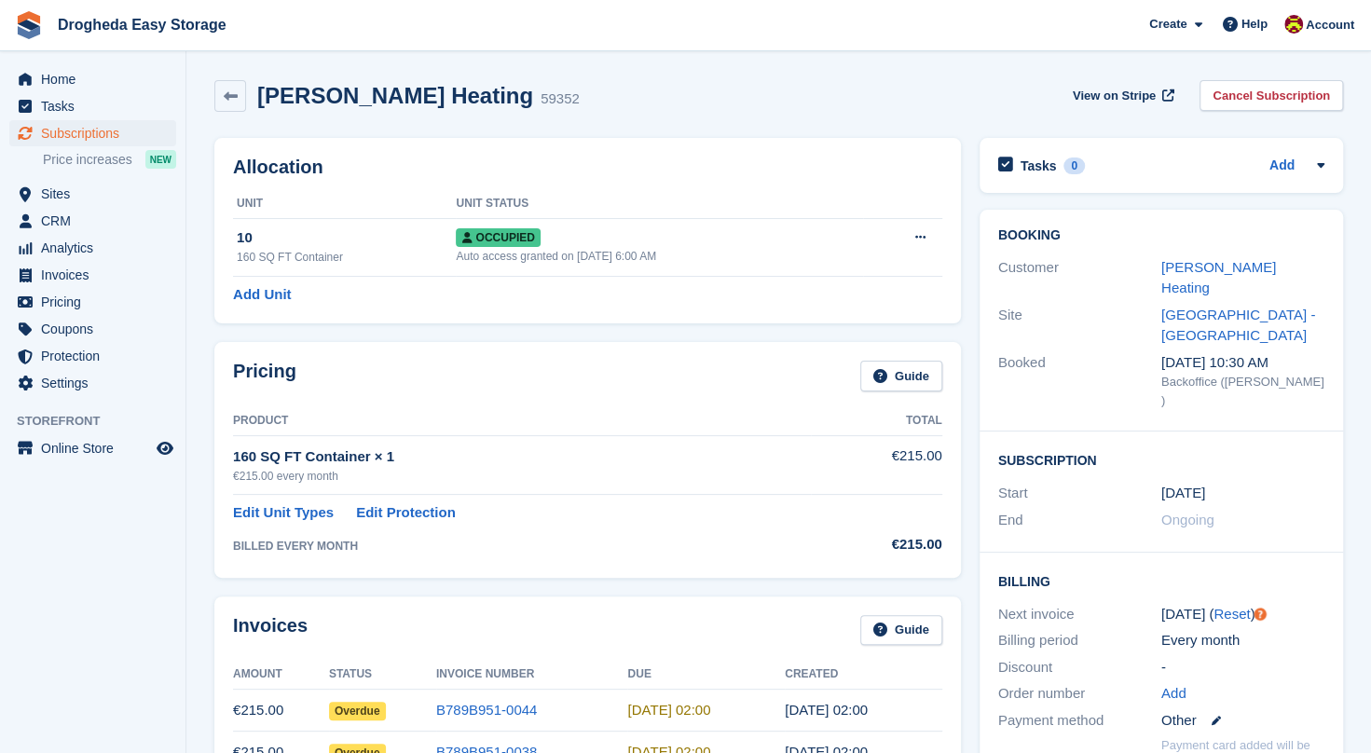
click at [213, 104] on div "[PERSON_NAME] Heating 59352 View on Stripe Cancel Subscription" at bounding box center [778, 100] width 1147 height 58
click at [231, 100] on icon at bounding box center [231, 96] width 14 height 14
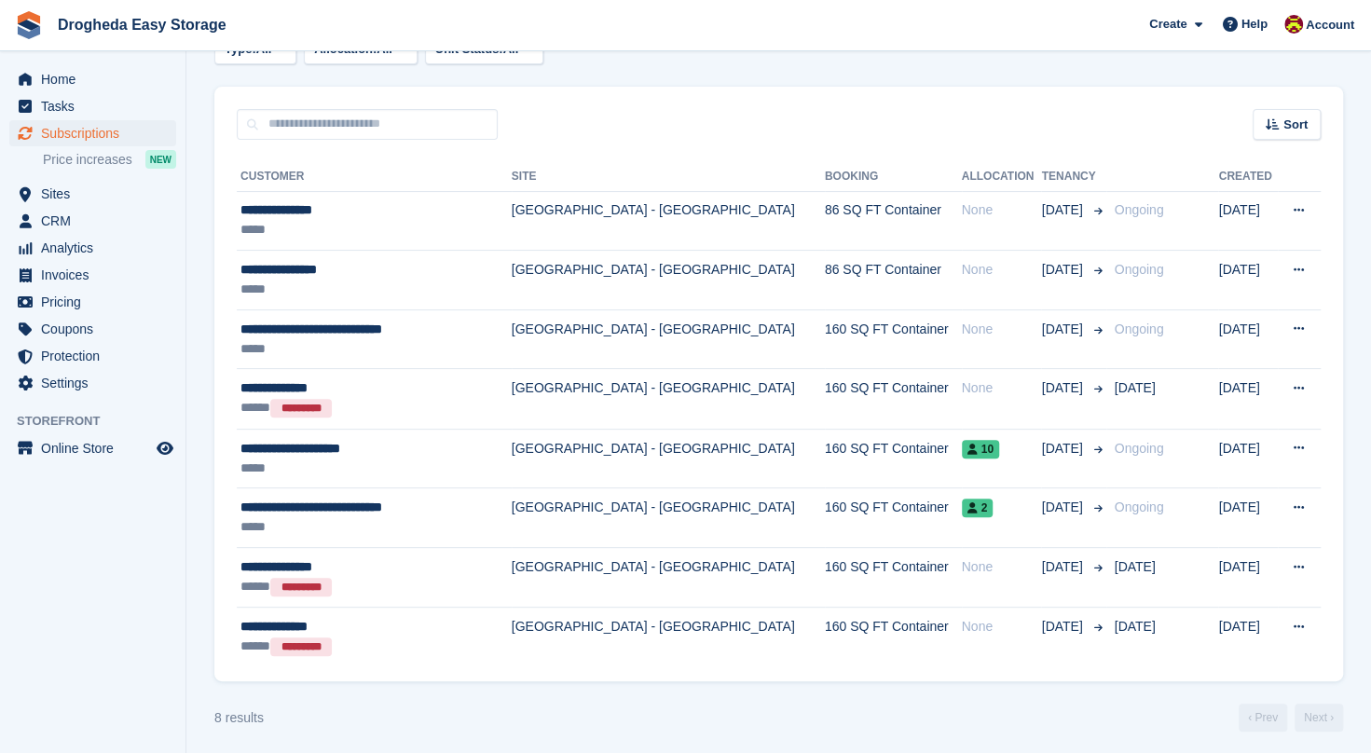
scroll to position [120, 0]
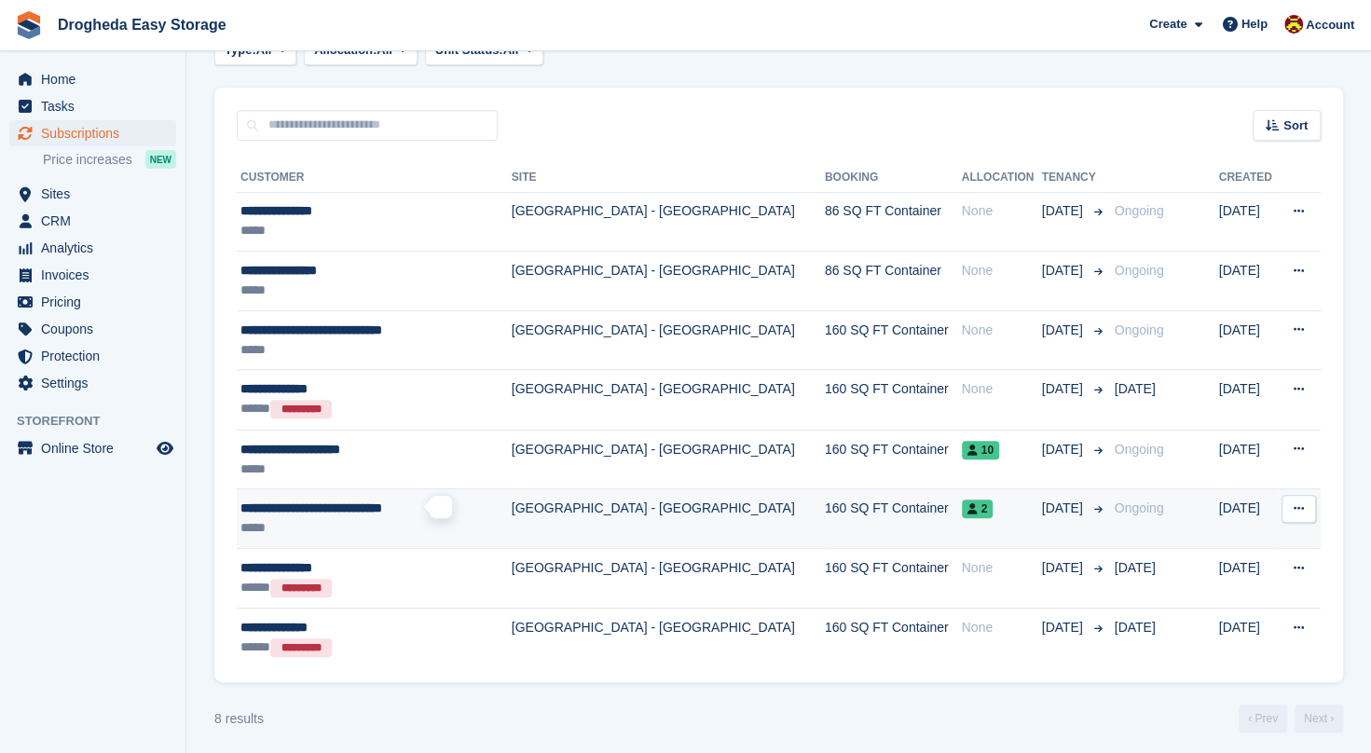
click at [378, 501] on span "**********" at bounding box center [311, 507] width 142 height 13
